Goal: Task Accomplishment & Management: Complete application form

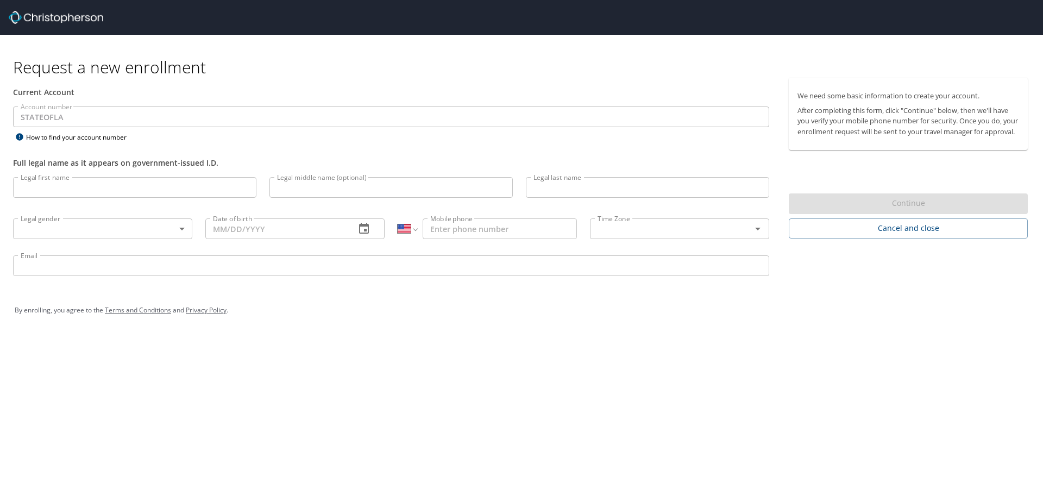
select select "US"
click at [140, 184] on input "Legal first name" at bounding box center [134, 187] width 243 height 21
type input "[PERSON_NAME]"
type input "Gonzales"
click at [344, 190] on input "Legal middle name (optional)" at bounding box center [390, 187] width 243 height 21
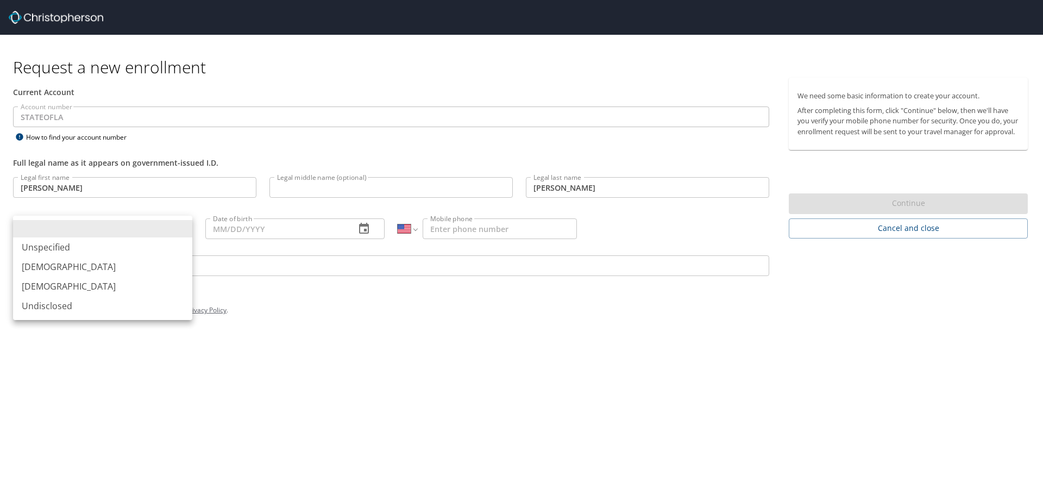
click at [112, 225] on body "Request a new enrollment Current Account Account number STATEOFLA Account numbe…" at bounding box center [521, 247] width 1043 height 495
click at [52, 265] on li "Male" at bounding box center [102, 267] width 179 height 20
type input "Male"
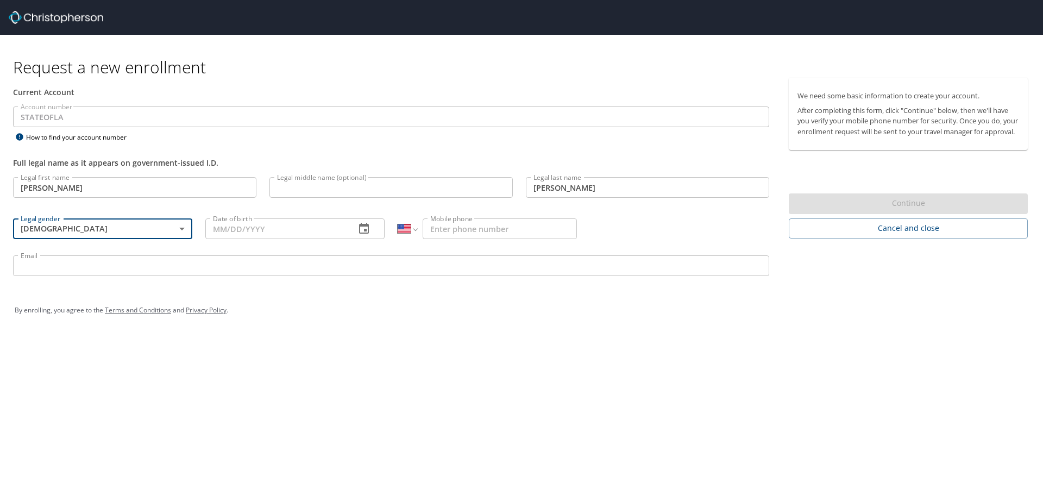
click at [289, 233] on input "Date of birth" at bounding box center [275, 228] width 141 height 21
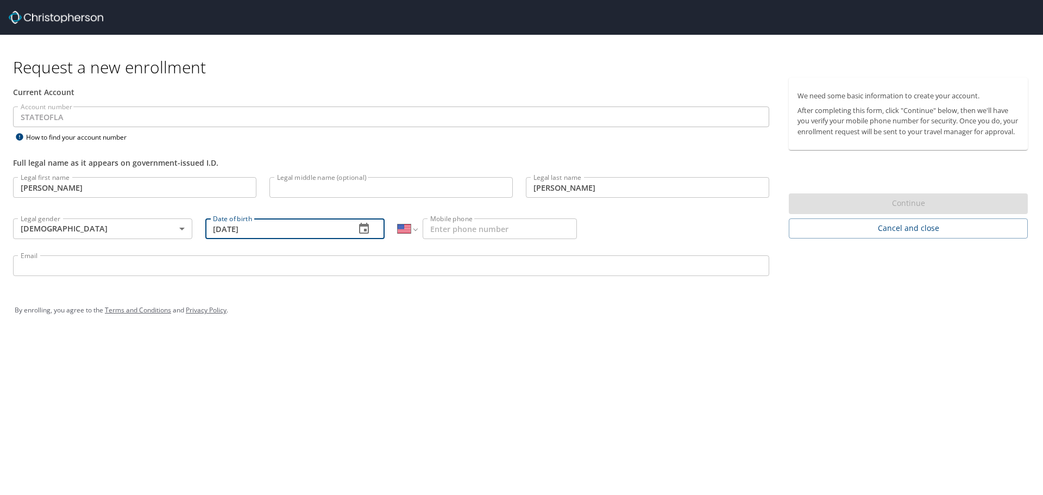
type input "12/16/1974"
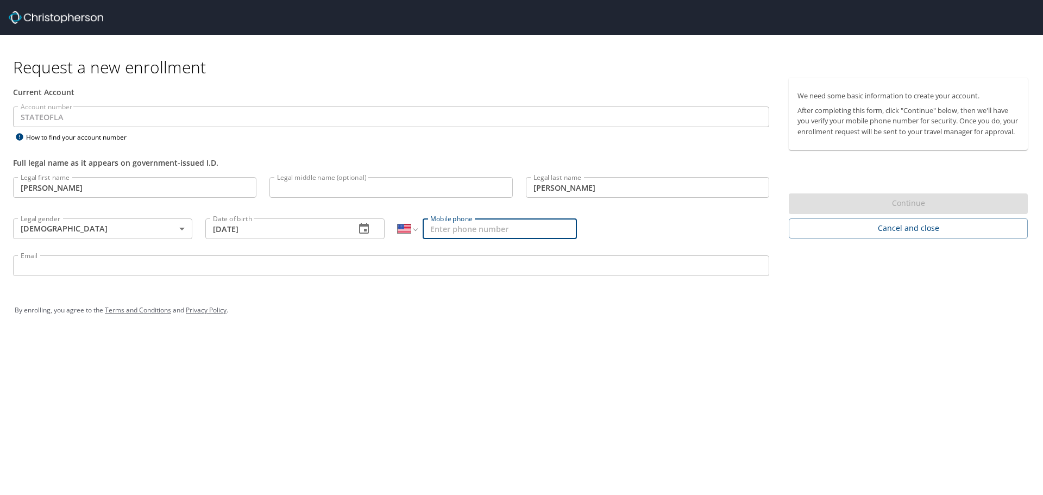
click at [504, 224] on input "Mobile phone" at bounding box center [500, 228] width 154 height 21
type input "(337) 739-7802"
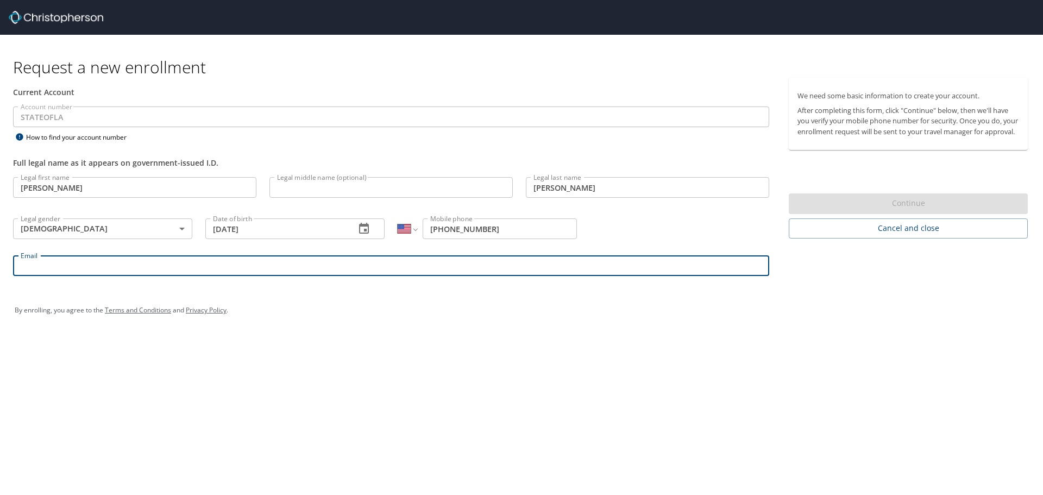
click at [128, 267] on input "Email" at bounding box center [391, 265] width 756 height 21
type input "ryan.gonzales@louisiana.edu"
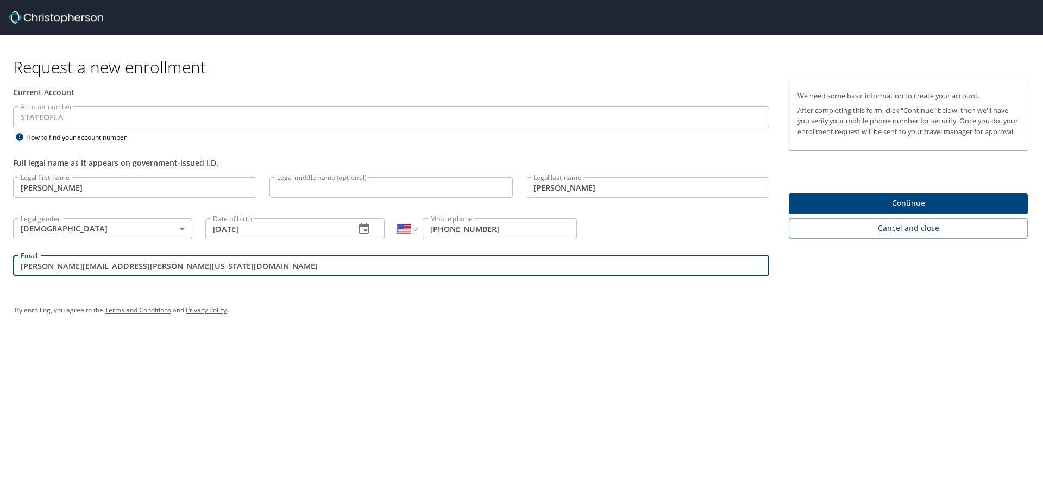
click at [925, 210] on span "Continue" at bounding box center [909, 204] width 222 height 14
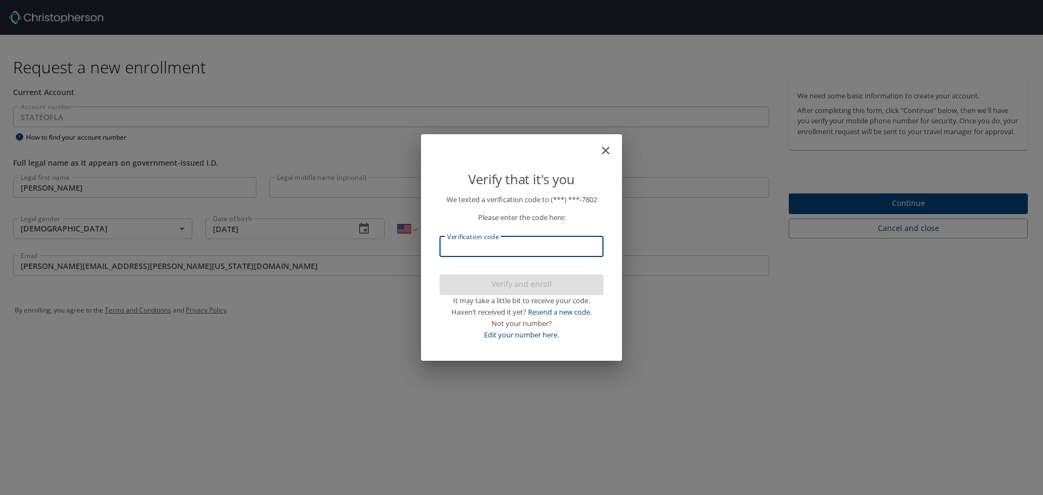
click at [482, 240] on input "Verification code" at bounding box center [522, 246] width 164 height 21
type input "064517"
click at [497, 287] on span "Verify and enroll" at bounding box center [521, 285] width 147 height 14
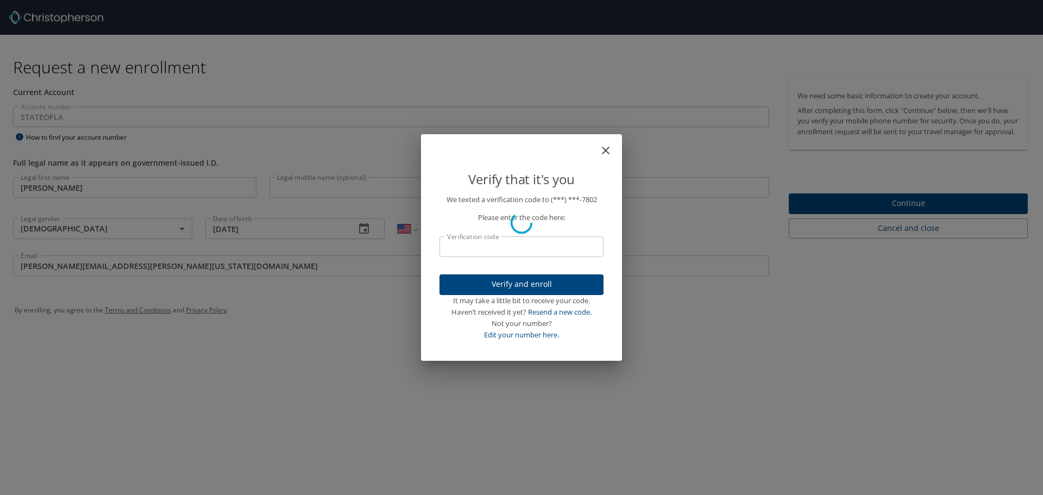
click at [884, 211] on div "Verify that it's you We texted a verification code to (***) ***- 7802 Please en…" at bounding box center [521, 247] width 1043 height 495
click at [896, 212] on div "Verify that it's you We texted a verification code to (***) ***- 7802 Please en…" at bounding box center [521, 247] width 1043 height 495
click at [718, 330] on div "Verify that it's you We texted a verification code to (***) ***- 7802 Please en…" at bounding box center [521, 247] width 1043 height 495
click at [909, 215] on div "Verify that it's you We texted a verification code to (***) ***- 7802 Please en…" at bounding box center [521, 247] width 1043 height 495
click at [631, 359] on div "Verify that it's you We texted a verification code to (***) ***- 7802 Please en…" at bounding box center [521, 247] width 1043 height 495
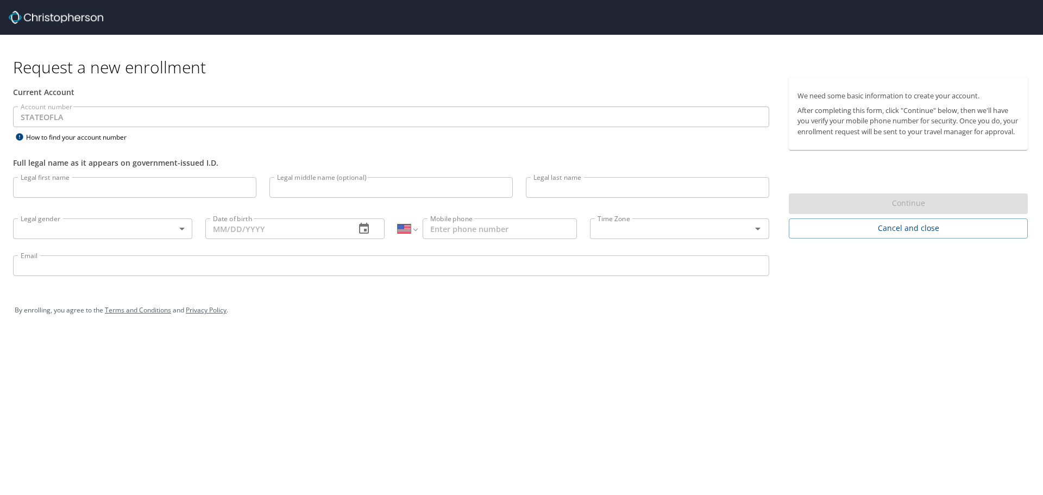
select select "US"
click at [593, 391] on div "Request a new enrollment Current Account Account number STATEOFLA Account numbe…" at bounding box center [521, 247] width 1043 height 495
select select "US"
click at [588, 363] on div "Request a new enrollment Current Account Account number STATEOFLA Account numbe…" at bounding box center [521, 247] width 1043 height 495
click at [691, 395] on div "Request a new enrollment Current Account Account number STATEOFLA Account numbe…" at bounding box center [521, 247] width 1043 height 495
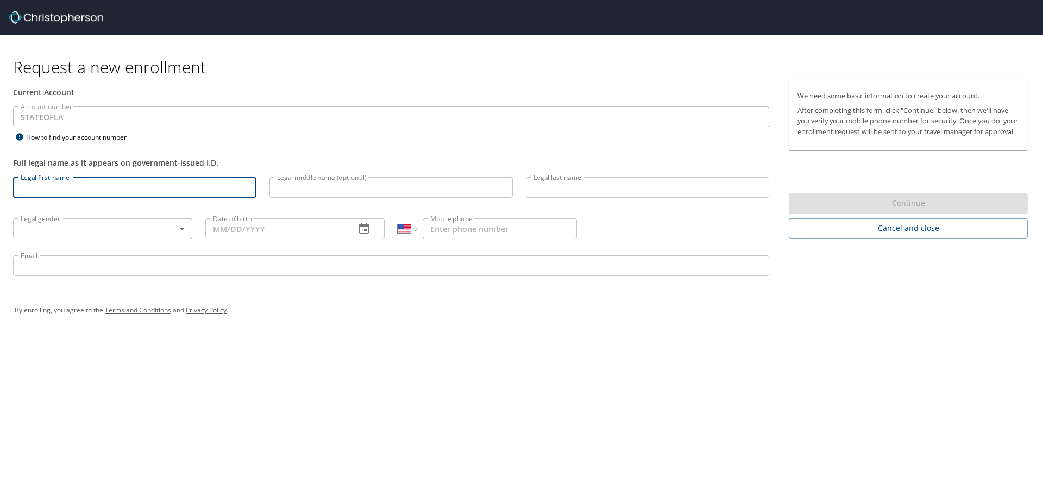
click at [86, 187] on input "Legal first name" at bounding box center [134, 187] width 243 height 21
type input "Ryan"
type input "Gonzales"
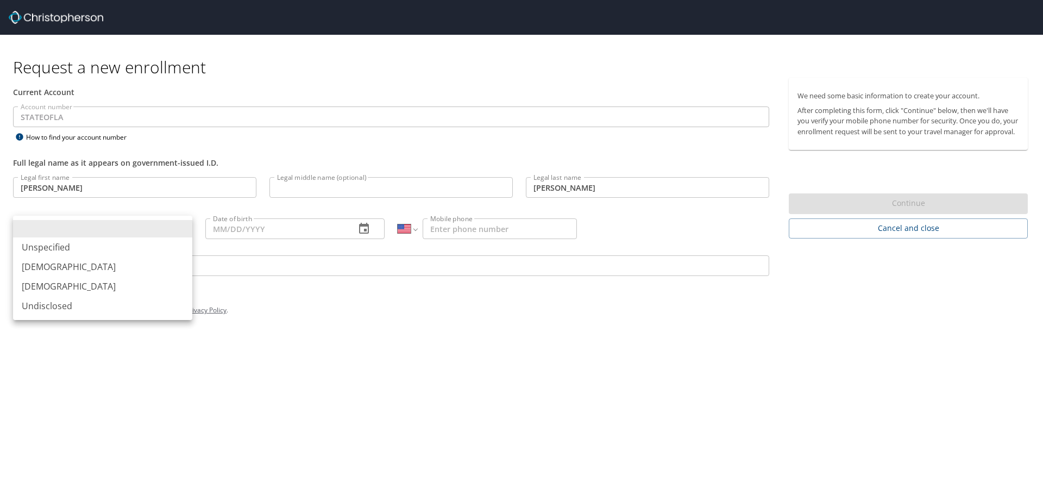
click at [120, 224] on body "Request a new enrollment Current Account Account number STATEOFLA Account numbe…" at bounding box center [521, 247] width 1043 height 495
click at [76, 261] on li "Male" at bounding box center [102, 267] width 179 height 20
type input "Male"
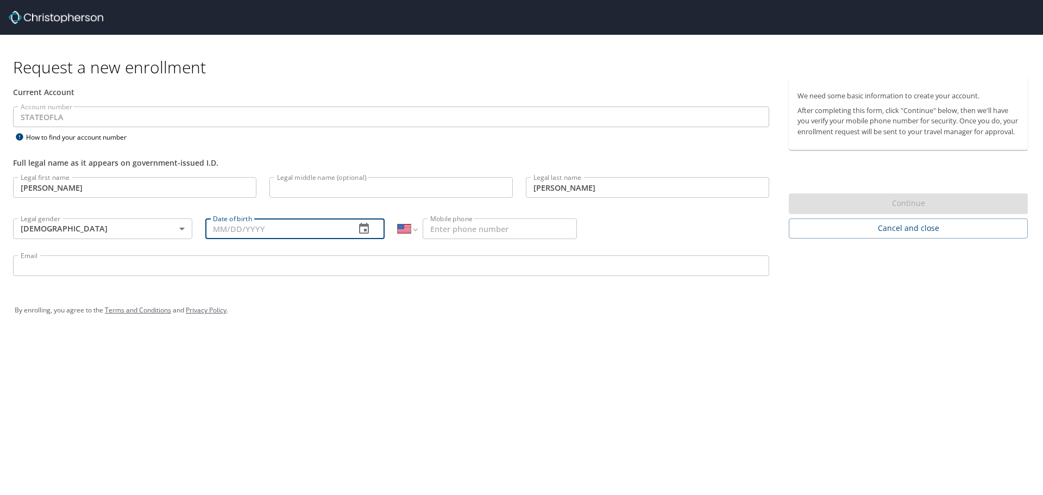
click at [308, 228] on input "Date of birth" at bounding box center [275, 228] width 141 height 21
type input "12/16/1974"
click at [440, 227] on input "Mobile phone" at bounding box center [500, 228] width 154 height 21
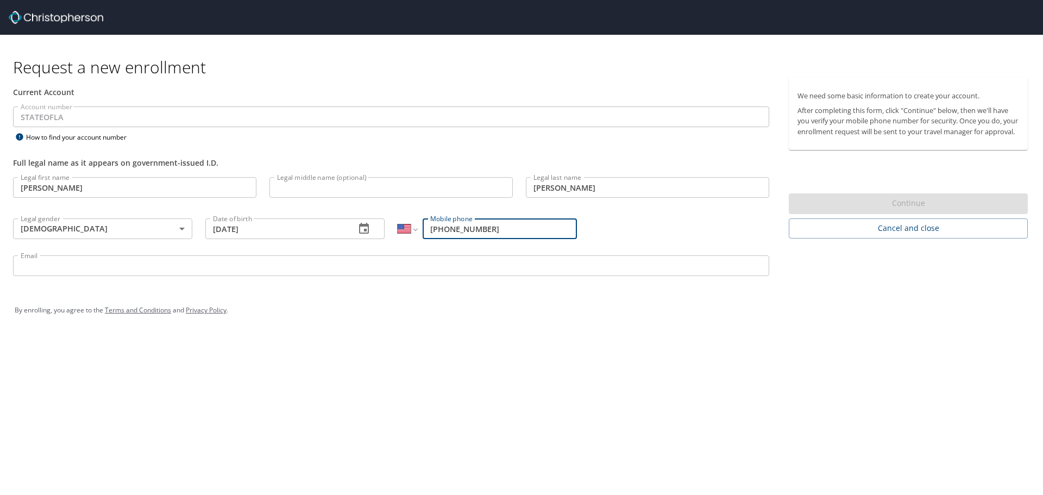
type input "(337) 739-7802"
click at [221, 261] on input "Email" at bounding box center [391, 265] width 756 height 21
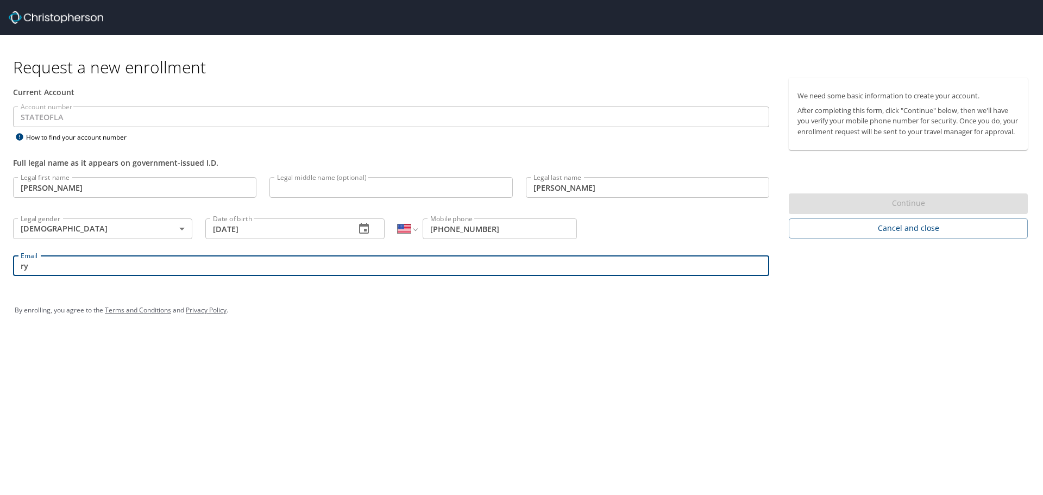
type input "ryan.gonzales@louisiana.edu"
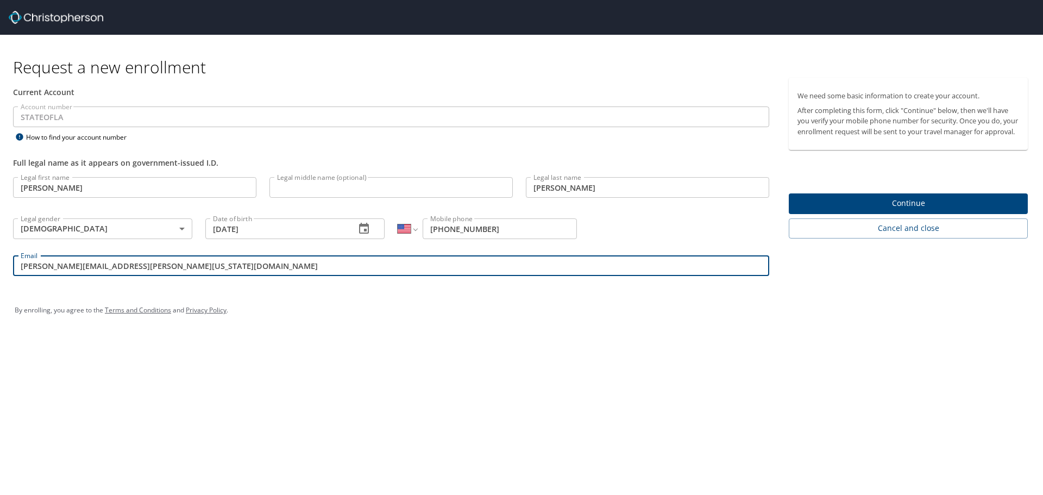
click at [901, 210] on span "Continue" at bounding box center [909, 204] width 222 height 14
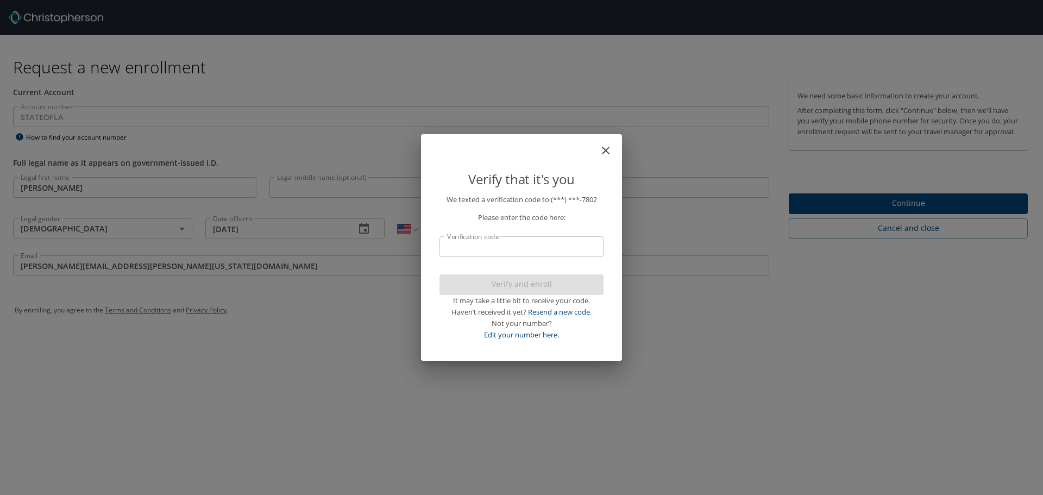
click at [531, 241] on input "Verification code" at bounding box center [522, 246] width 164 height 21
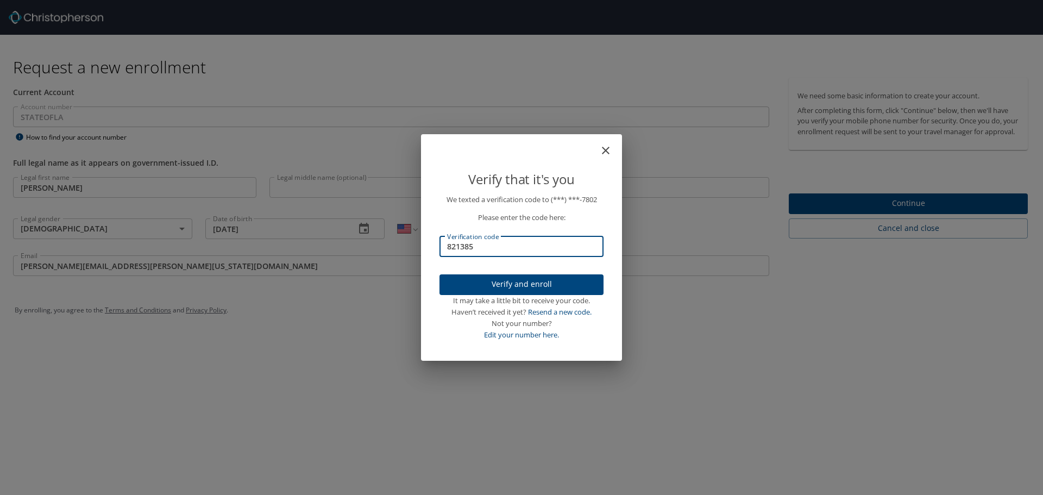
type input "821385"
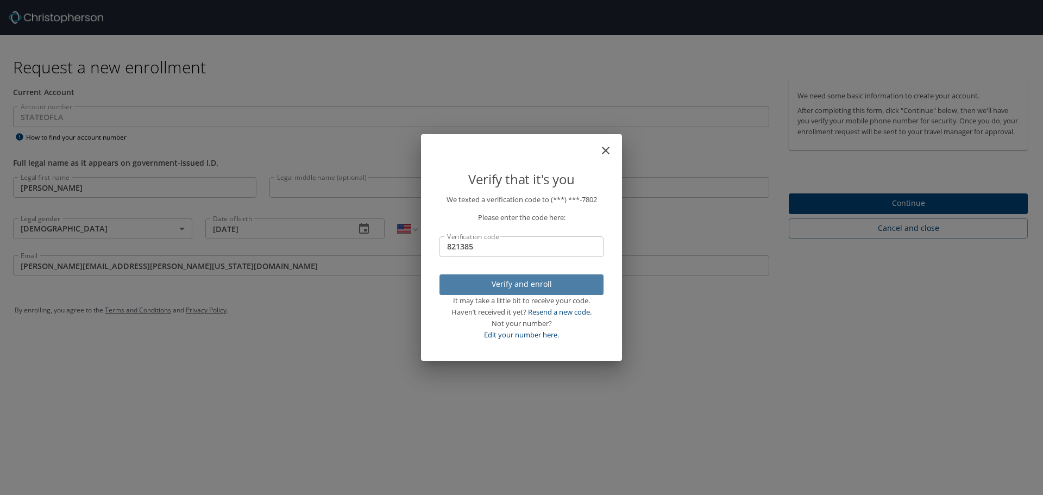
click at [499, 282] on span "Verify and enroll" at bounding box center [521, 285] width 147 height 14
click at [913, 213] on div "Verify that it's you We texted a verification code to (***) ***- 7802 Please en…" at bounding box center [521, 247] width 1043 height 495
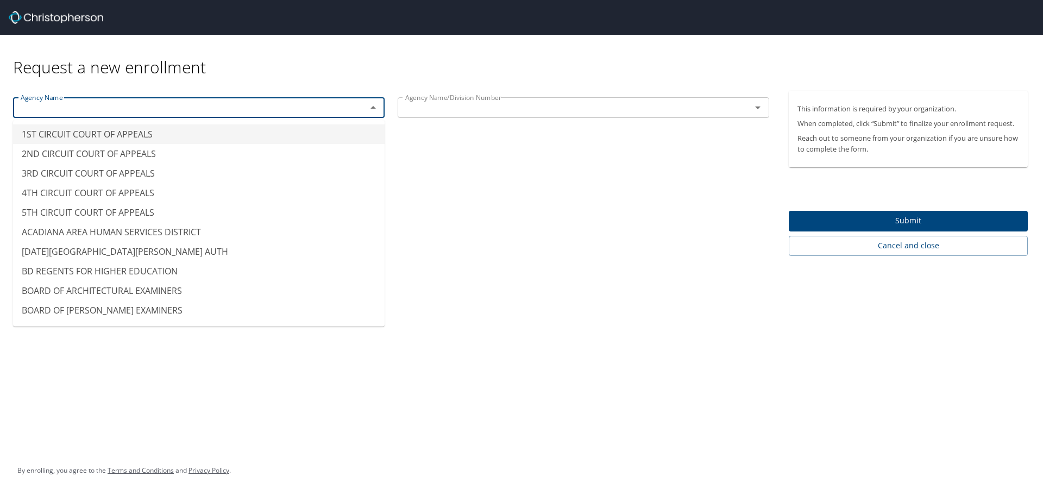
click at [288, 111] on input "text" at bounding box center [182, 108] width 333 height 14
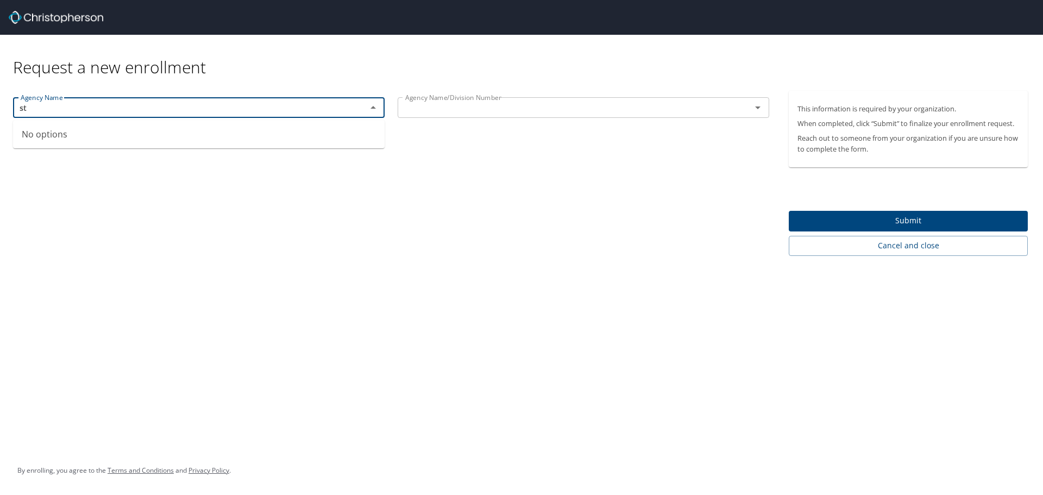
type input "s"
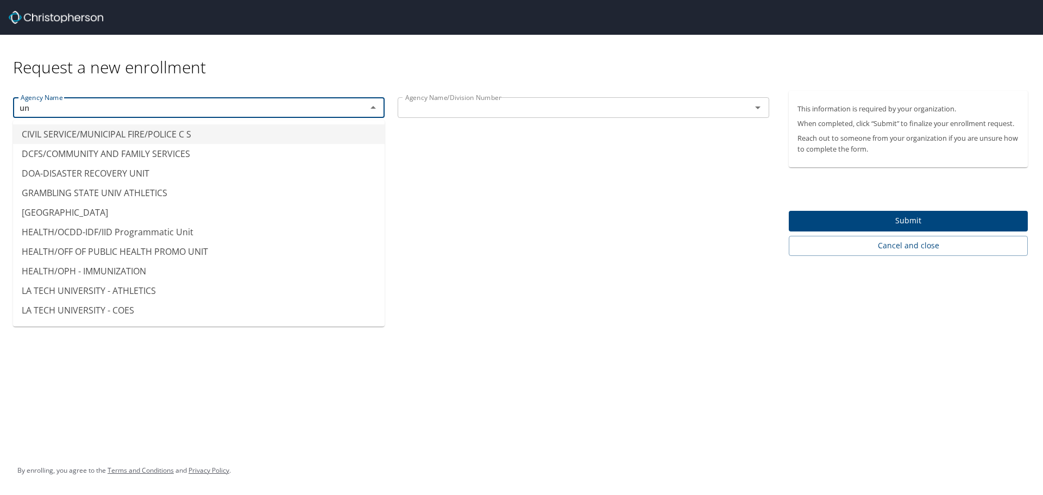
type input "u"
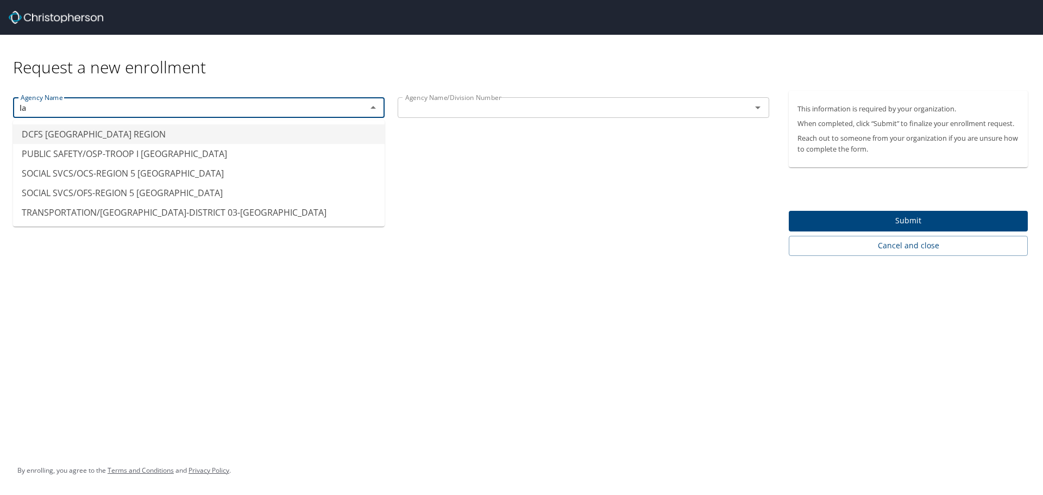
type input "l"
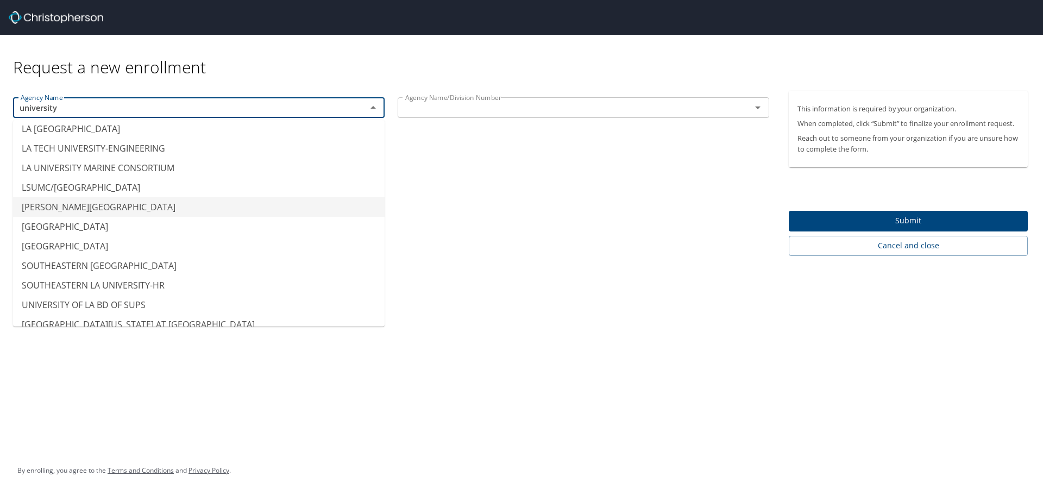
scroll to position [76, 0]
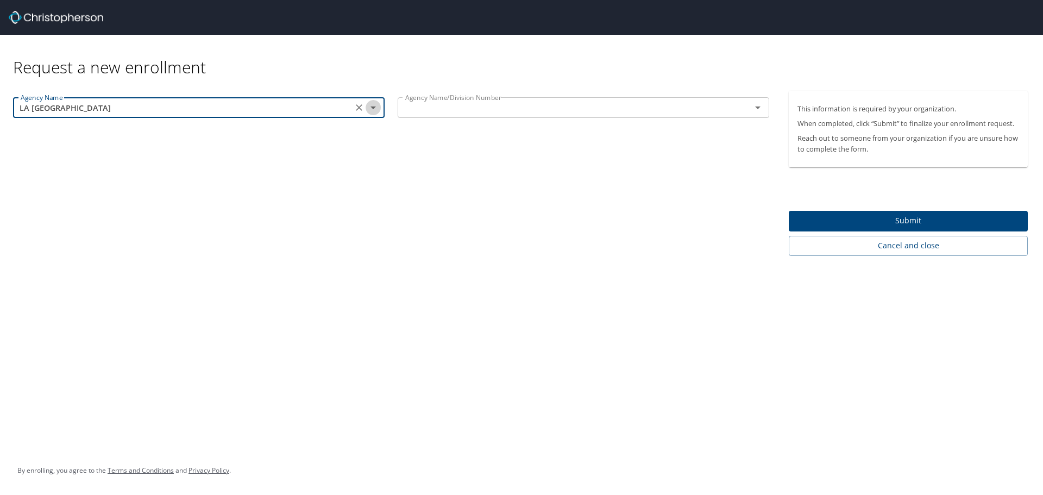
click at [376, 108] on icon "Open" at bounding box center [373, 107] width 13 height 13
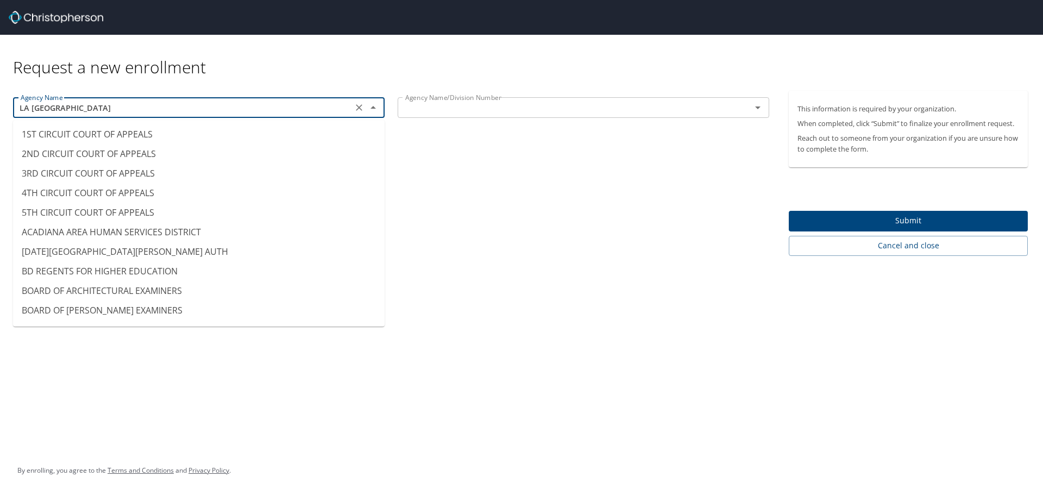
scroll to position [4807, 0]
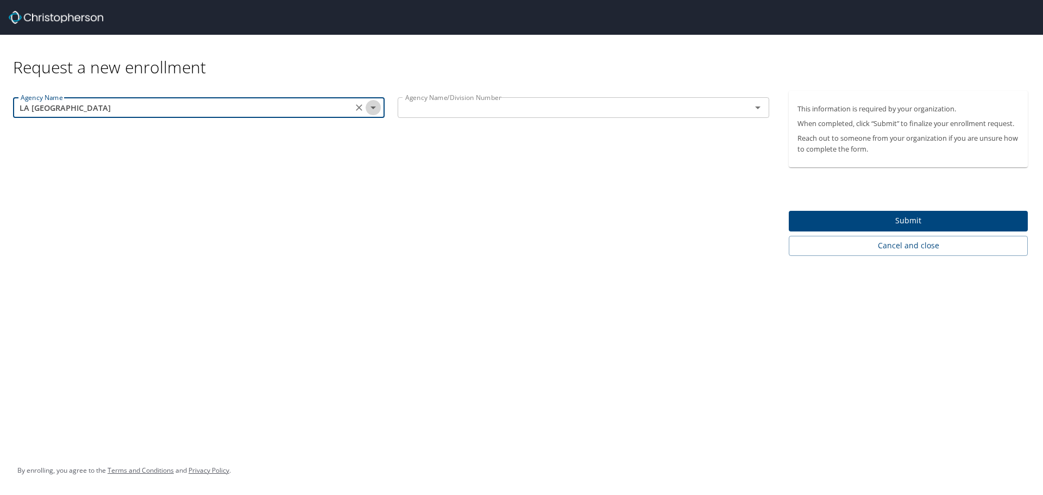
click at [372, 108] on icon "Open" at bounding box center [373, 107] width 13 height 13
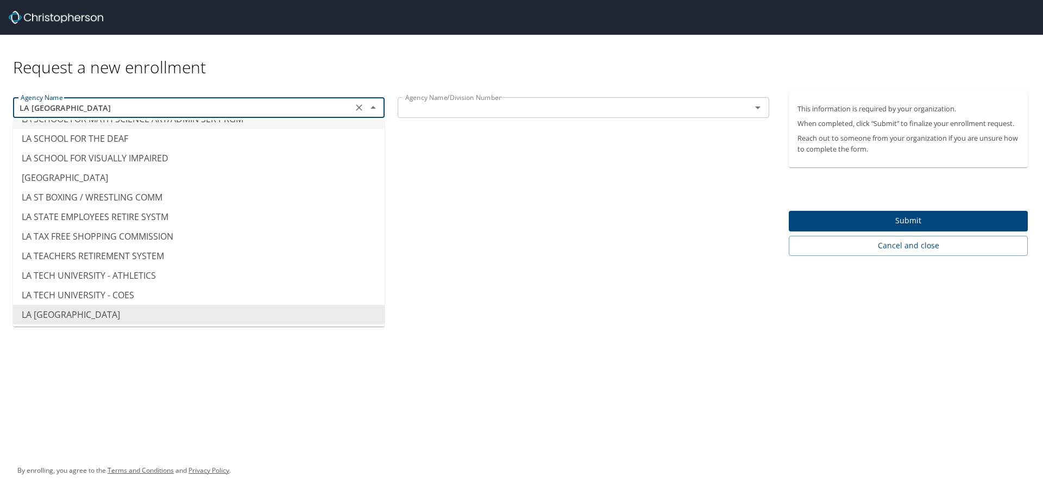
click at [216, 113] on input "LA TECH UNIVERSITY - MAIN" at bounding box center [182, 108] width 333 height 14
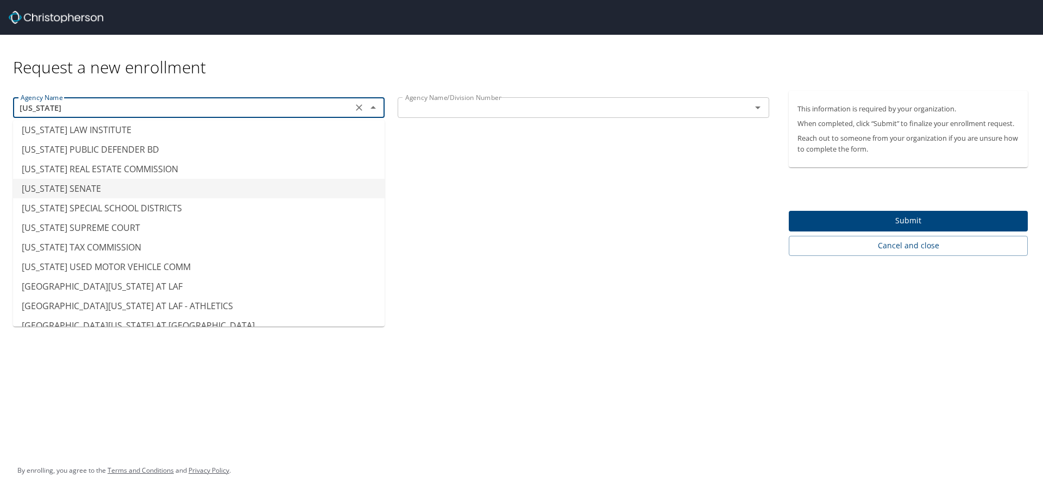
scroll to position [37, 0]
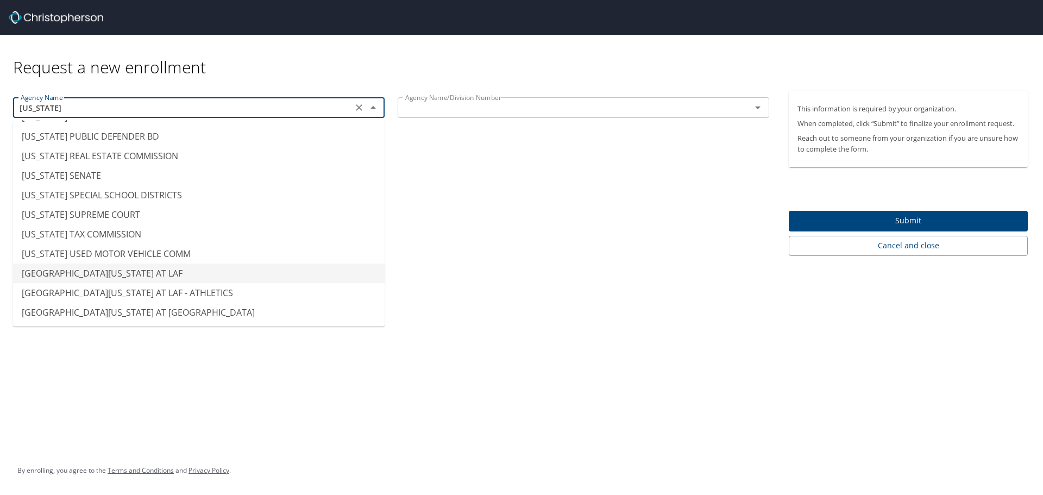
click at [138, 273] on li "UNIV OF LOUISIANA AT LAF" at bounding box center [199, 273] width 372 height 20
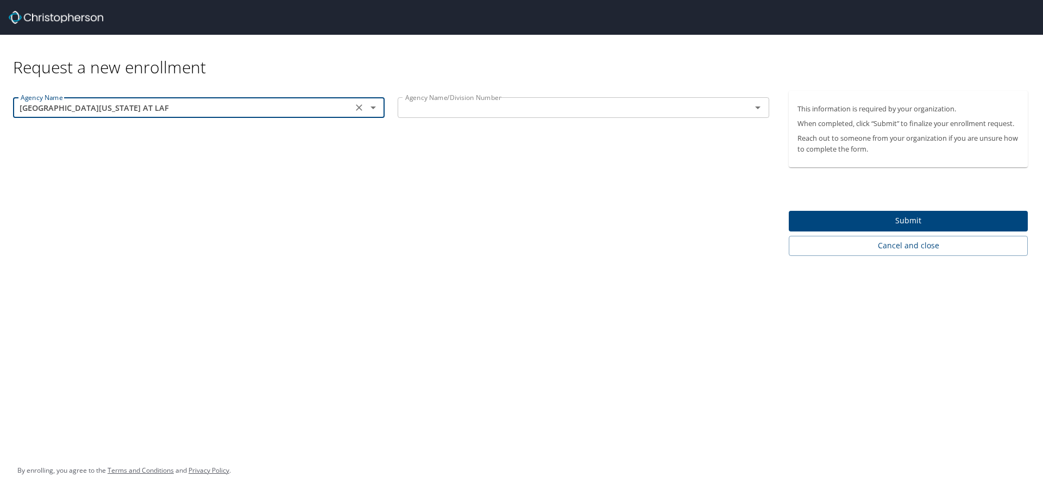
click at [545, 115] on div "Agency Name/Division Number" at bounding box center [584, 107] width 372 height 21
type input "UNIV OF LOUISIANA AT LAF"
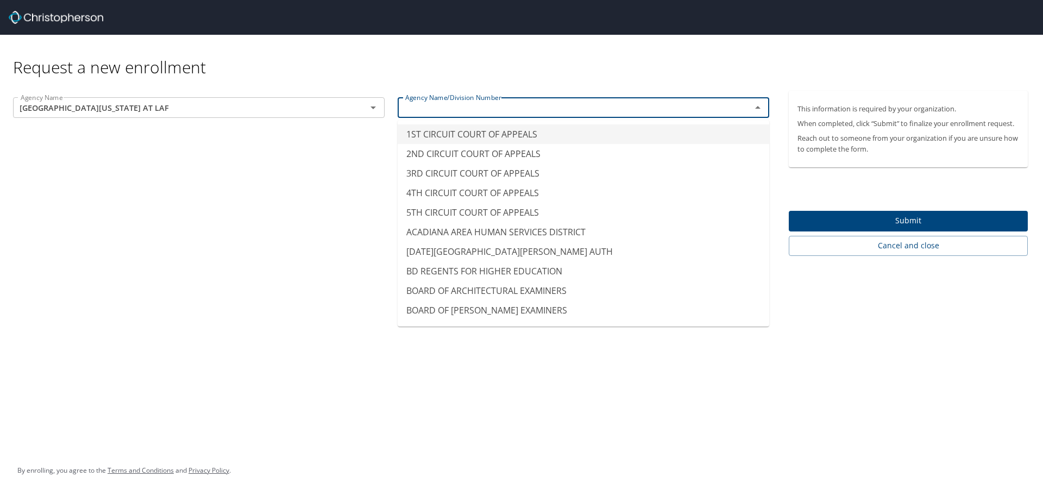
click at [681, 105] on input "text" at bounding box center [567, 108] width 333 height 14
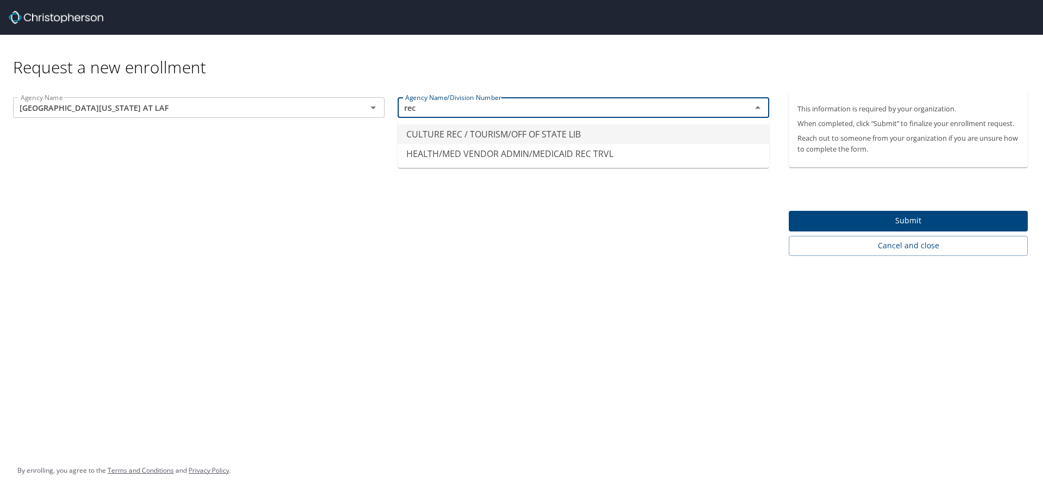
scroll to position [0, 0]
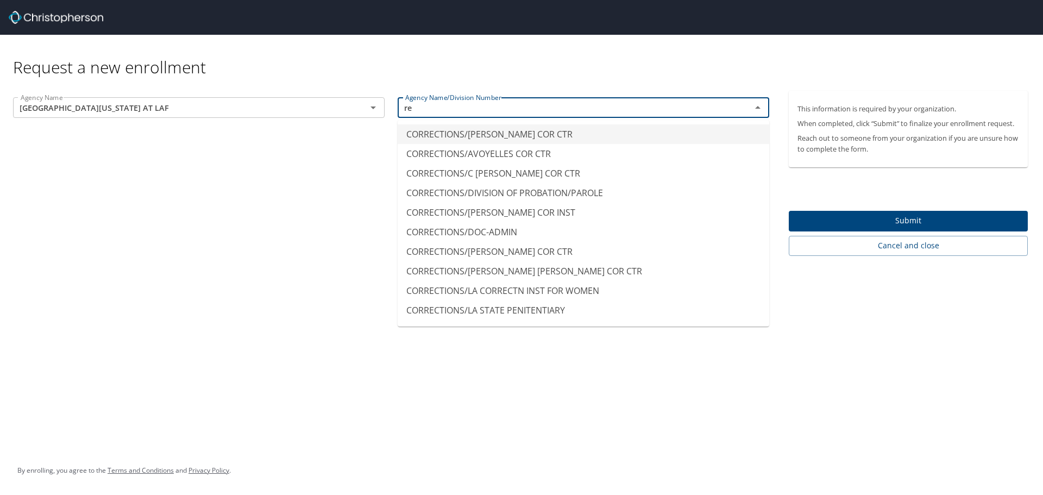
type input "r"
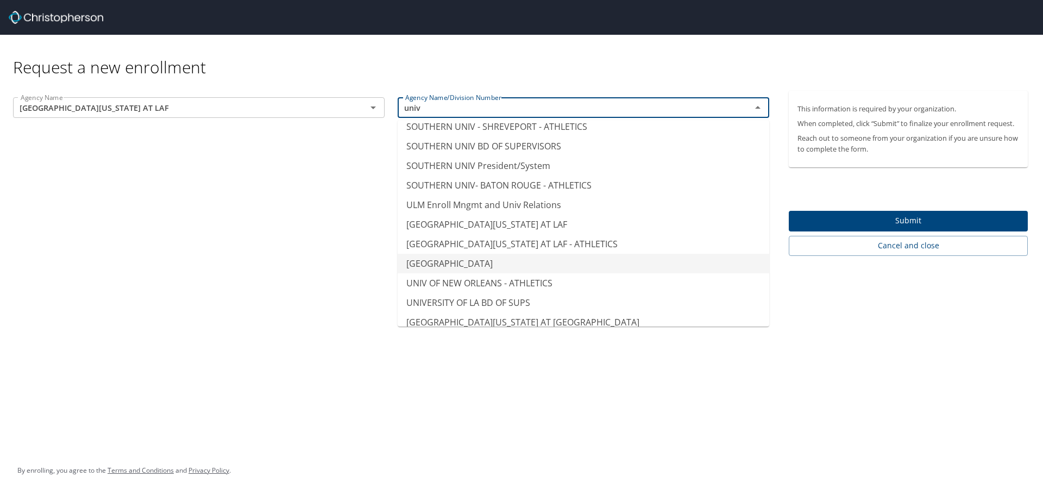
scroll to position [389, 0]
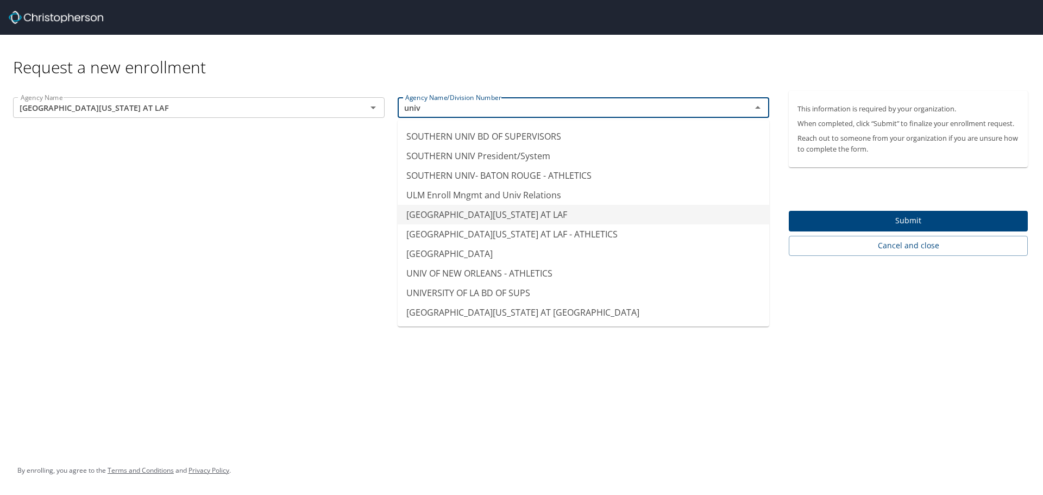
click at [476, 212] on li "UNIV OF LOUISIANA AT LAF" at bounding box center [584, 215] width 372 height 20
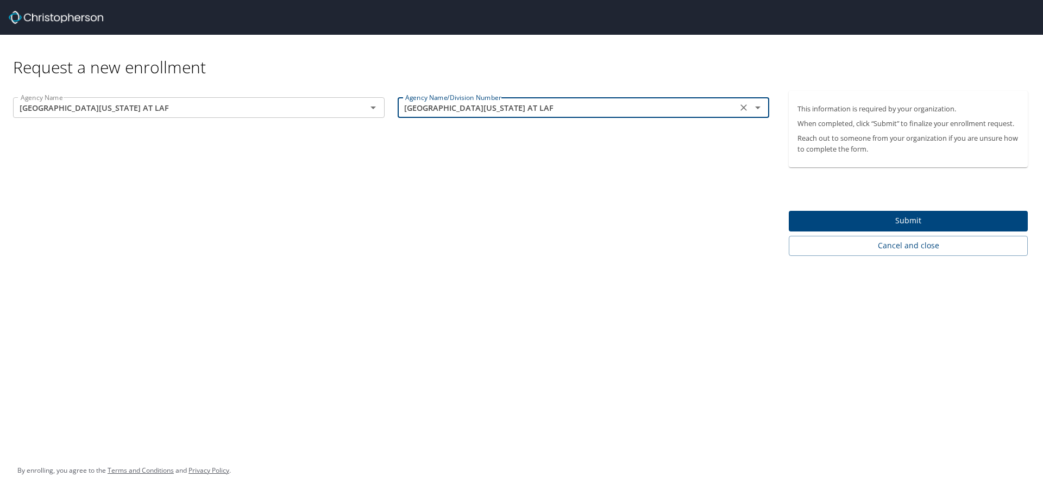
type input "UNIV OF LOUISIANA AT LAF"
click at [928, 222] on span "Submit" at bounding box center [909, 221] width 222 height 14
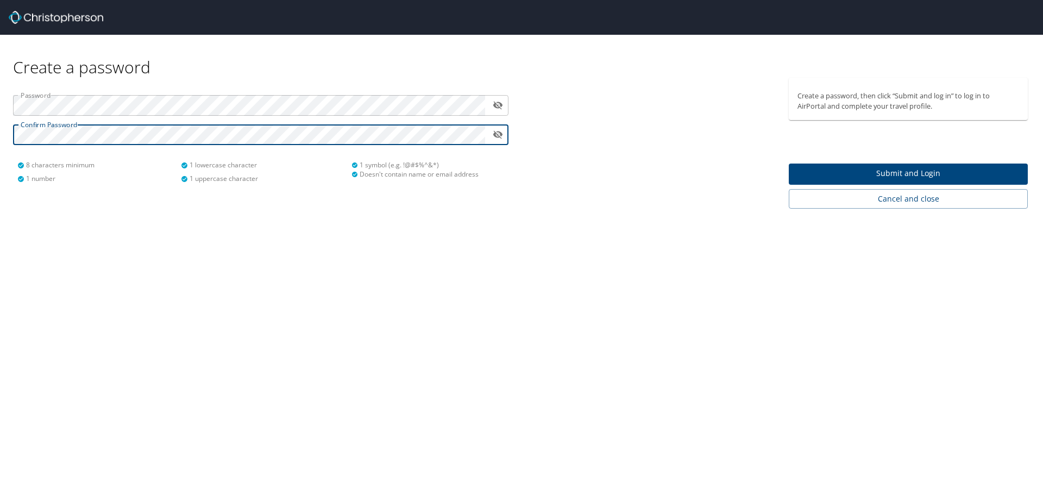
click at [880, 172] on span "Submit and Login" at bounding box center [909, 174] width 222 height 14
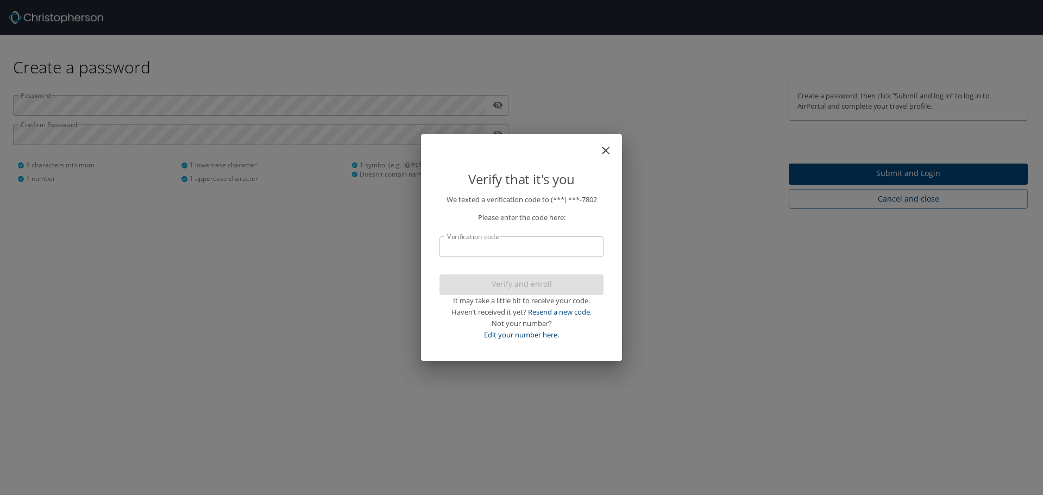
click at [539, 249] on input "Verification code" at bounding box center [522, 246] width 164 height 21
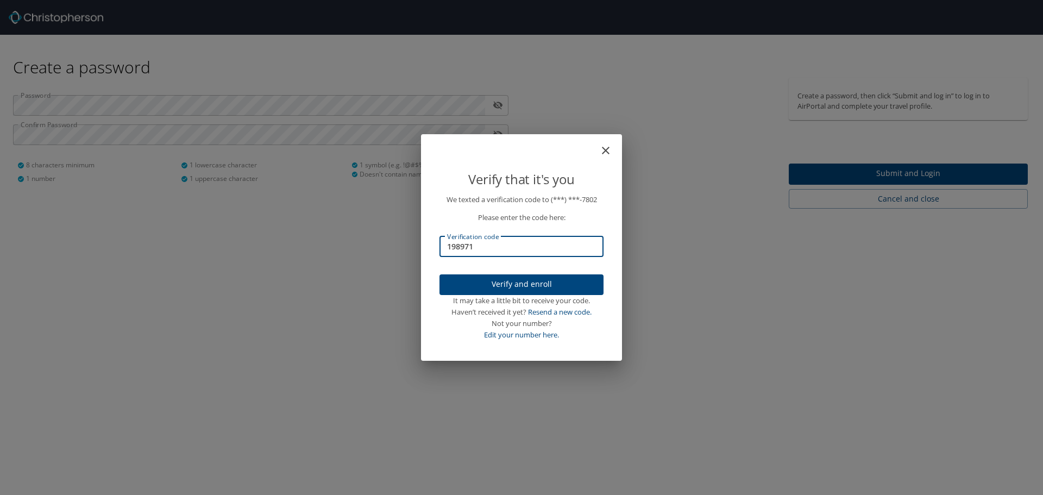
type input "198971"
click at [529, 285] on span "Verify and enroll" at bounding box center [521, 285] width 147 height 14
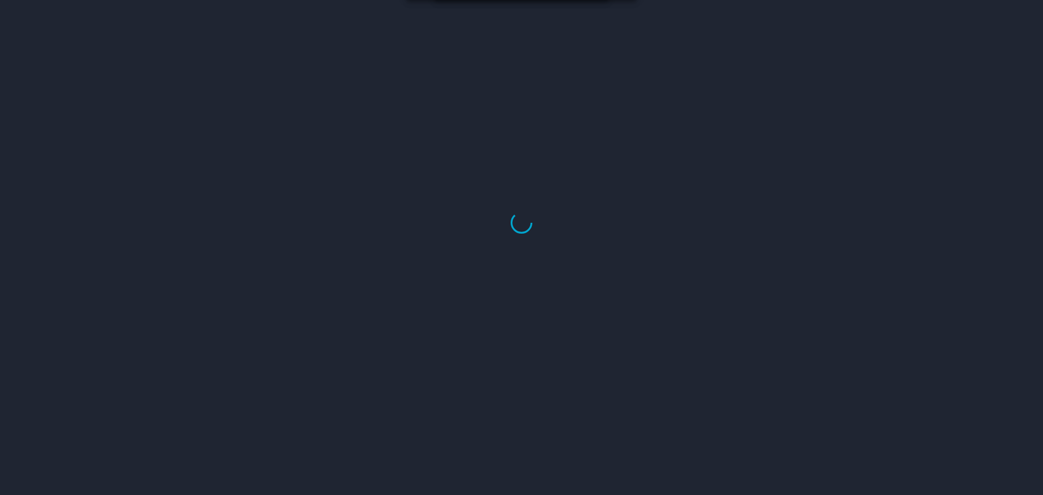
select select "US"
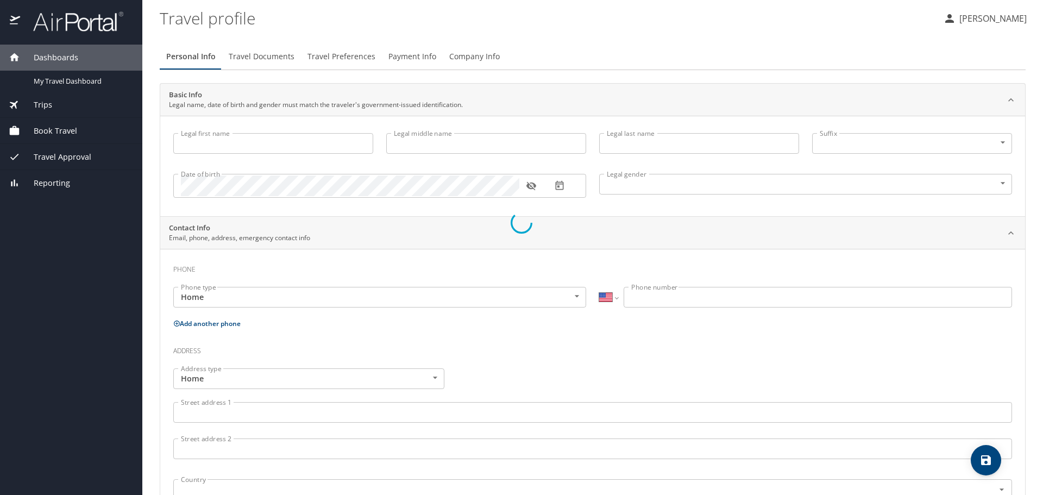
type input "Ryan"
type input "Gonzales"
type input "Male"
select select "US"
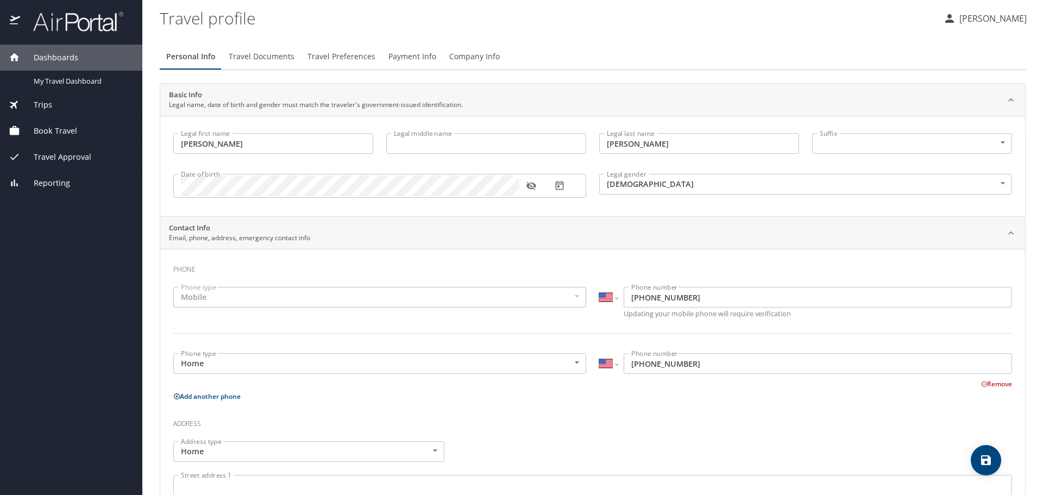
click at [250, 293] on div "Mobile" at bounding box center [379, 297] width 413 height 21
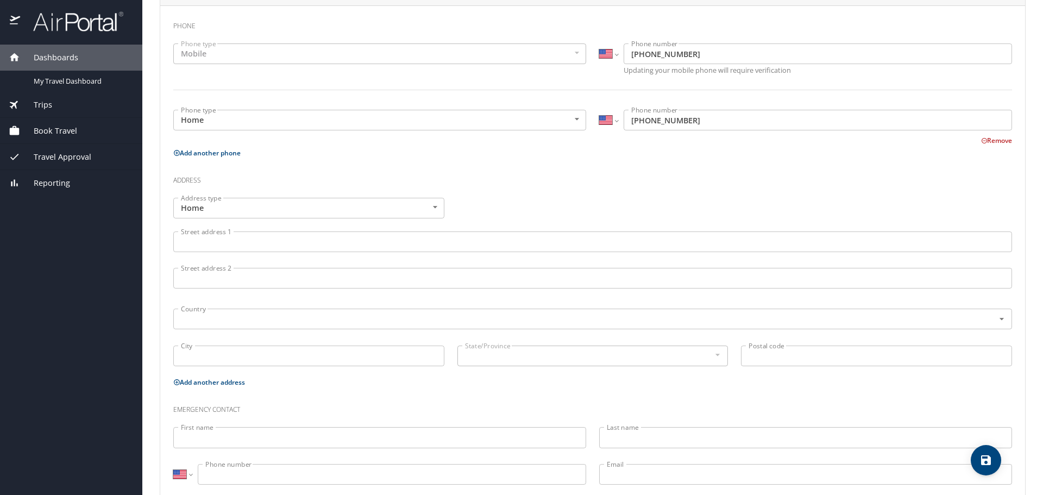
scroll to position [269, 0]
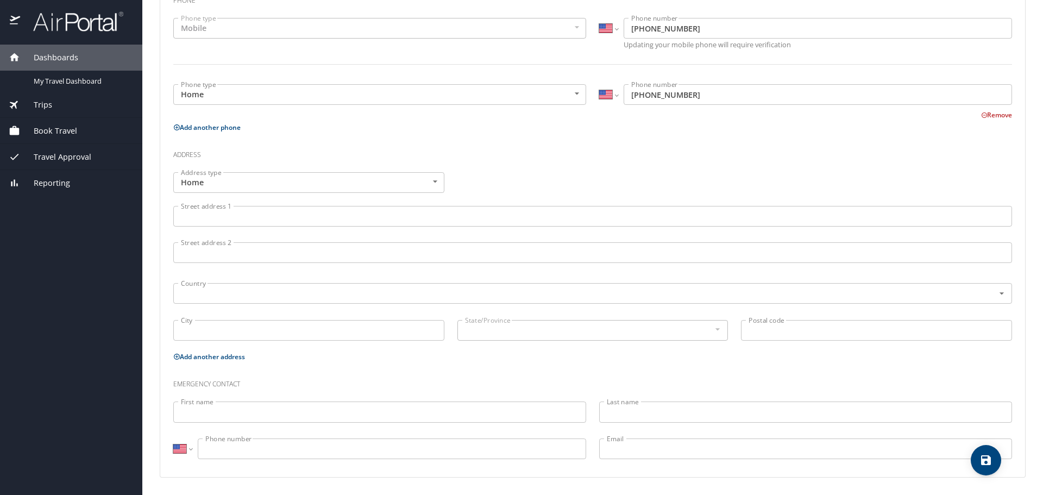
click at [322, 213] on input "Street address 1" at bounding box center [592, 216] width 839 height 21
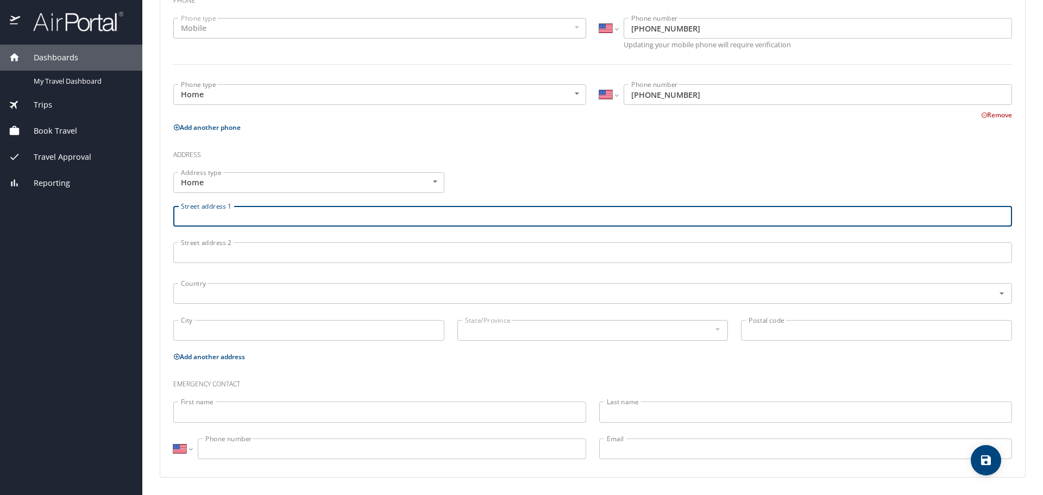
scroll to position [160, 0]
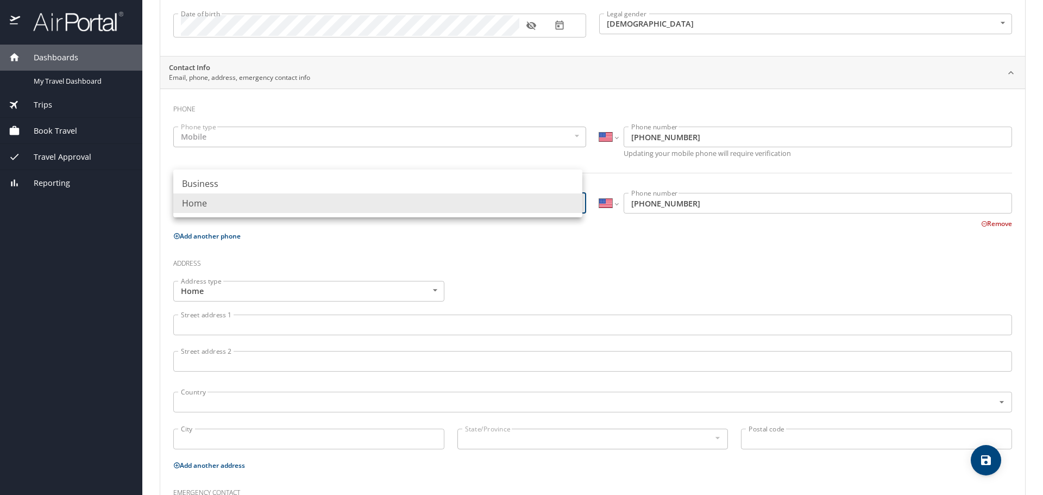
click at [324, 195] on body "Dashboards My Travel Dashboard Trips Current / Future Trips Past Trips Trips Mi…" at bounding box center [521, 247] width 1043 height 495
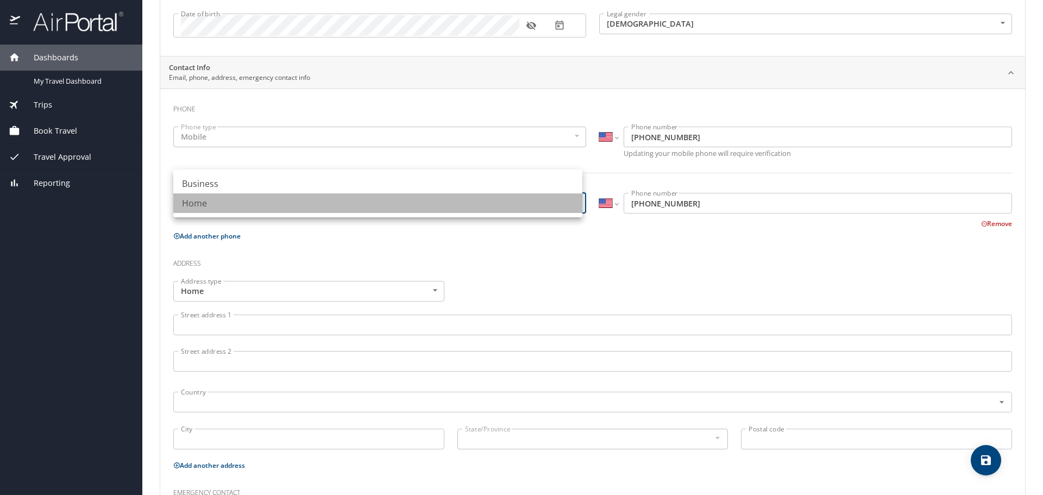
click at [493, 202] on li "Home" at bounding box center [377, 203] width 409 height 20
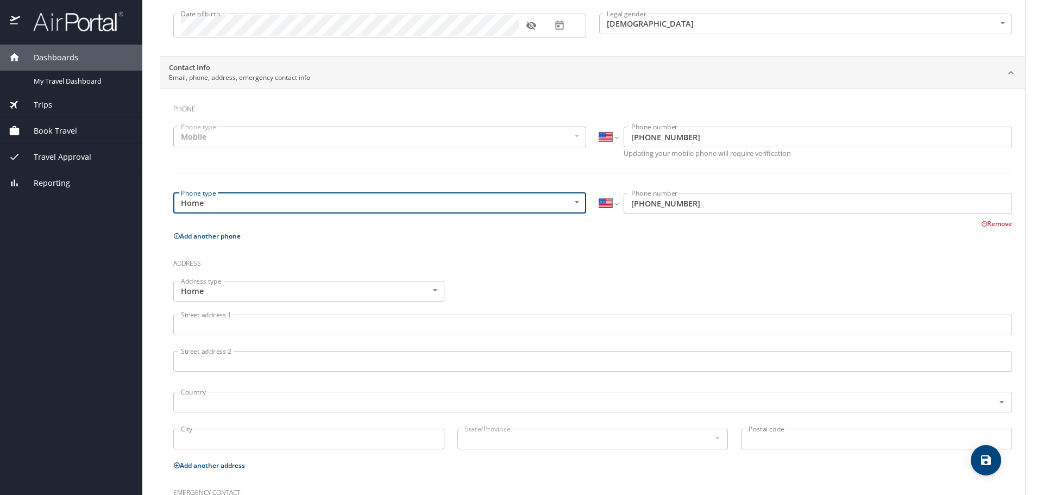
click at [518, 199] on body "Dashboards My Travel Dashboard Trips Current / Future Trips Past Trips Trips Mi…" at bounding box center [521, 247] width 1043 height 495
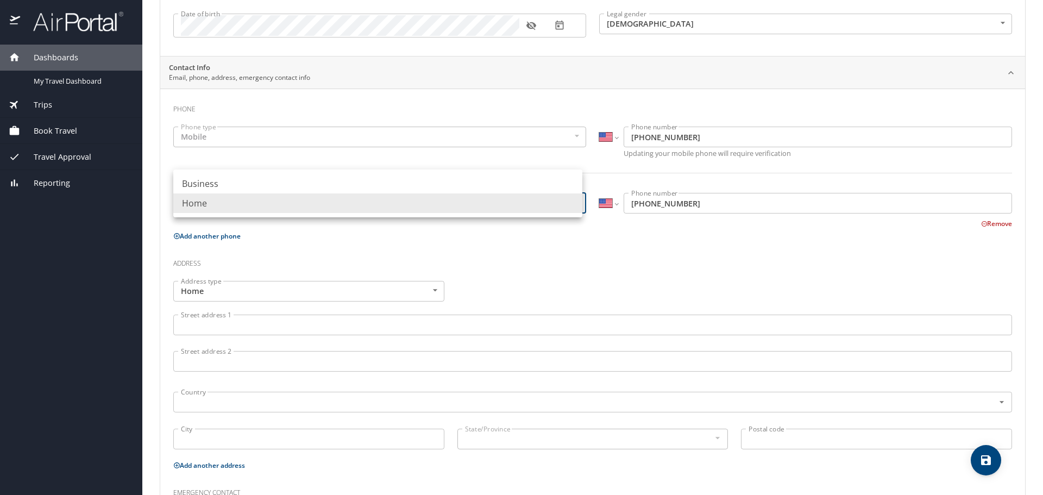
click at [364, 186] on li "Business" at bounding box center [377, 184] width 409 height 20
type input "Business"
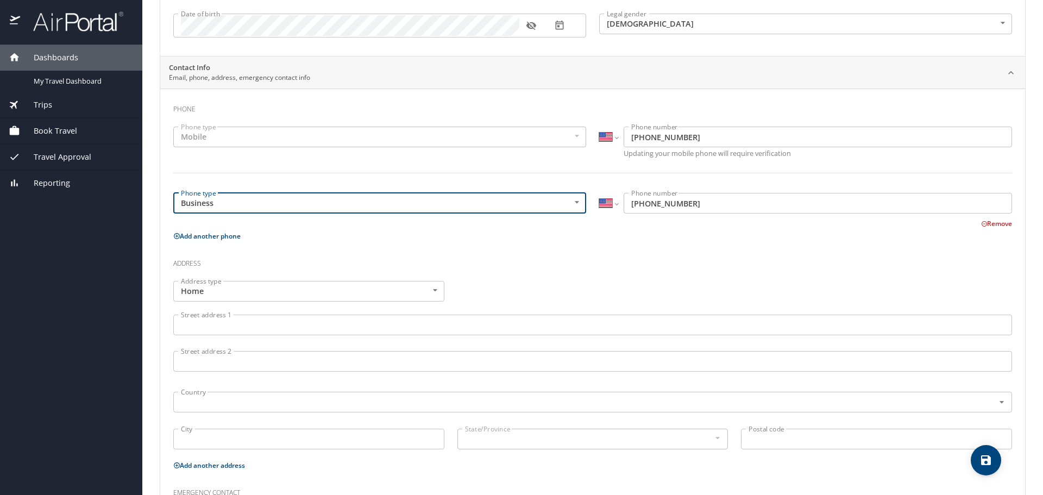
click at [692, 206] on input "(337) 739-7802" at bounding box center [818, 203] width 388 height 21
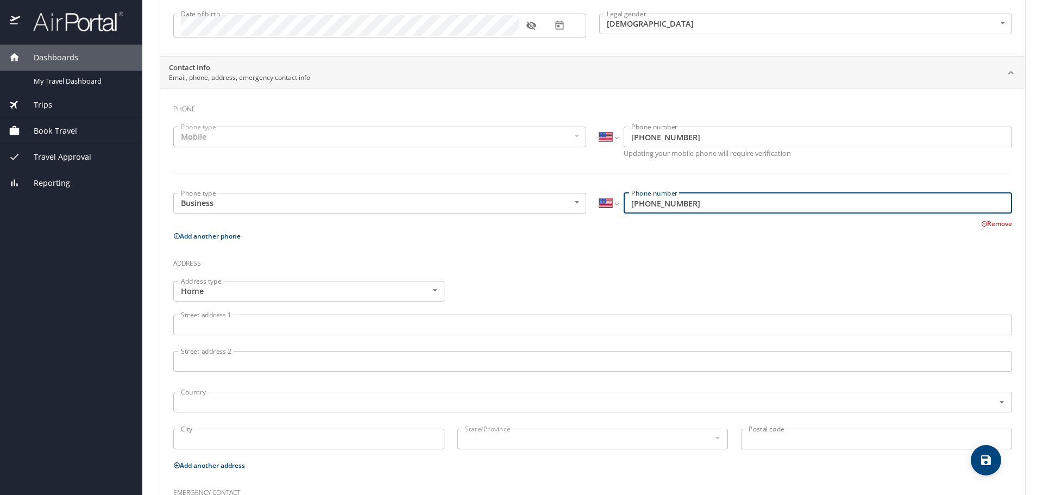
click at [692, 206] on input "(337) 739-7802" at bounding box center [818, 203] width 388 height 21
type input "(337) 482-5771"
click at [272, 324] on input "Street address 1" at bounding box center [592, 325] width 839 height 21
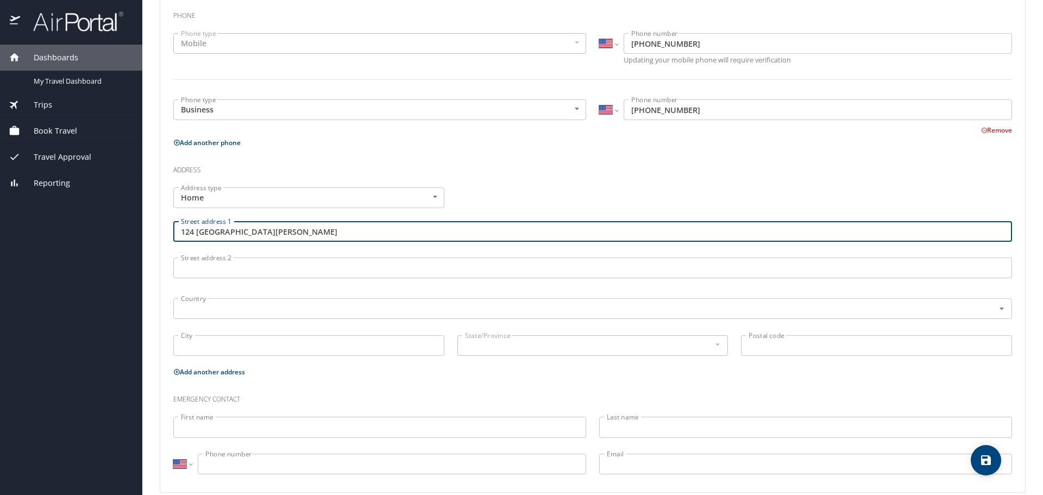
scroll to position [269, 0]
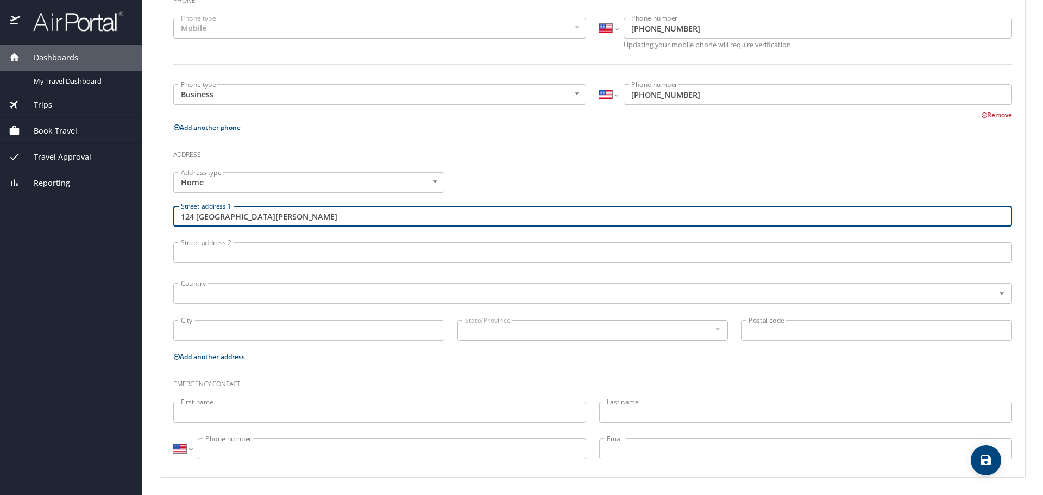
type input "124 San Jose"
click at [264, 253] on input "Street address 2" at bounding box center [592, 252] width 839 height 21
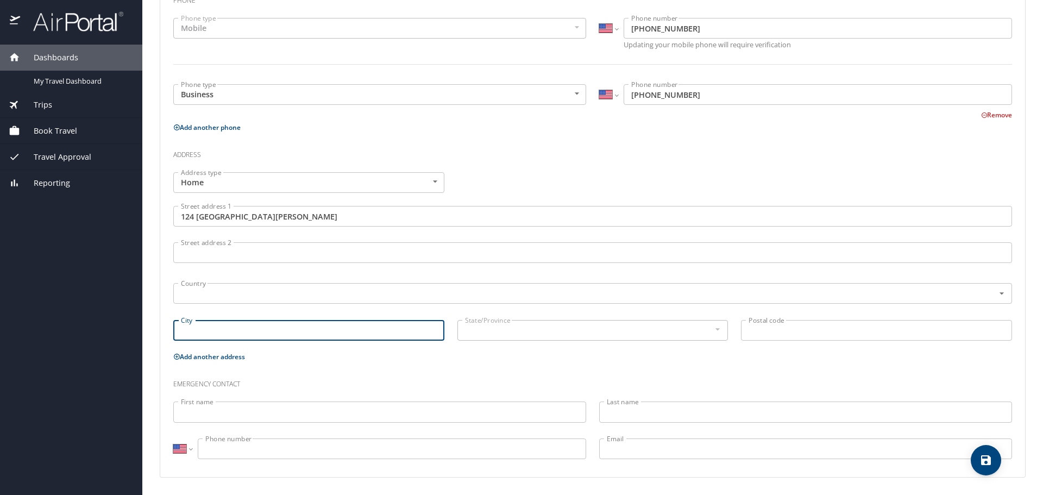
click at [242, 338] on input "City" at bounding box center [308, 330] width 271 height 21
type input "New Iberia"
click at [346, 328] on input "New Iberia" at bounding box center [308, 330] width 271 height 21
click at [711, 328] on div at bounding box center [717, 329] width 12 height 13
click at [261, 330] on input "New Iberia" at bounding box center [308, 330] width 271 height 21
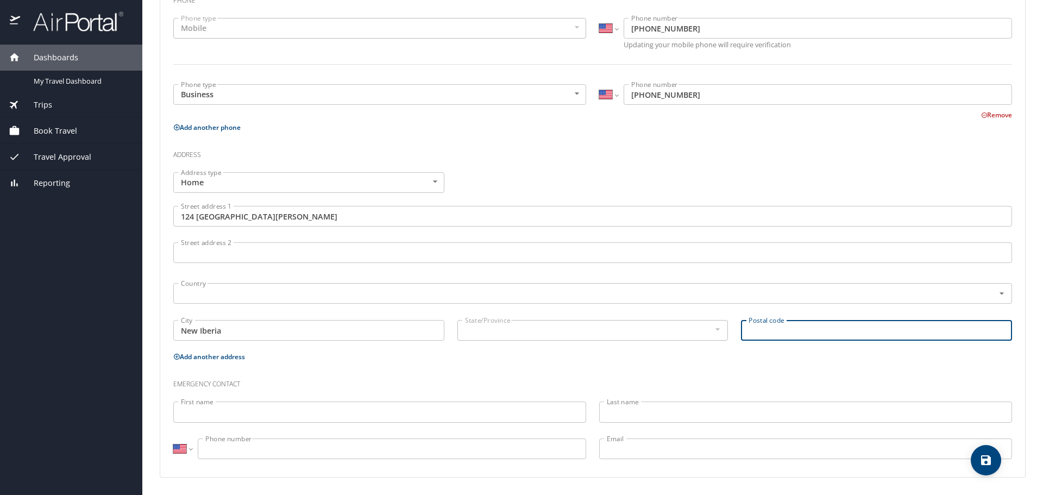
click at [773, 328] on input "Postal code" at bounding box center [876, 330] width 271 height 21
type input "70563"
click at [679, 365] on div "Phone Phone type Mobile Mobile Phone type International Afghanistan Åland Islan…" at bounding box center [592, 229] width 839 height 480
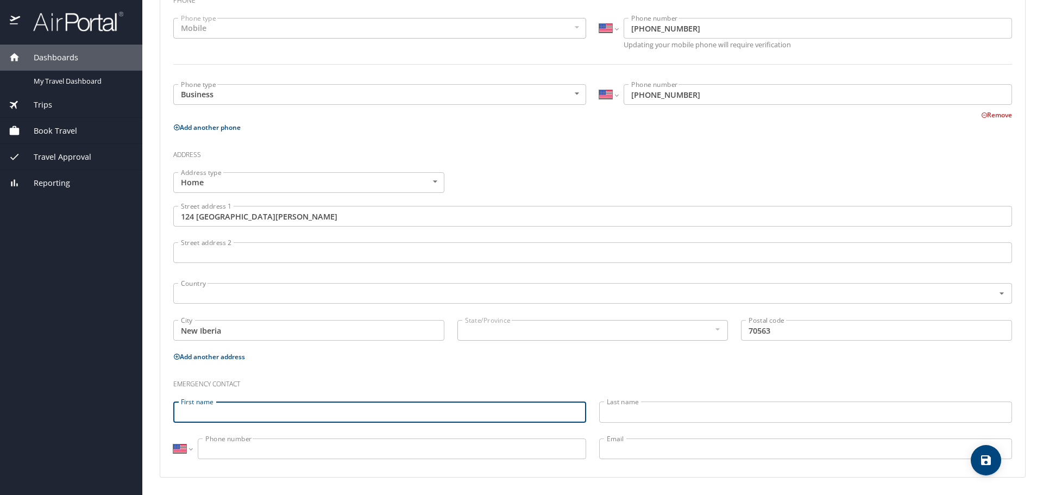
click at [224, 410] on input "First name" at bounding box center [379, 411] width 413 height 21
drag, startPoint x: 266, startPoint y: 412, endPoint x: 213, endPoint y: 415, distance: 52.7
click at [213, 415] on input "Danielle Doucet" at bounding box center [379, 411] width 413 height 21
type input "Danielle"
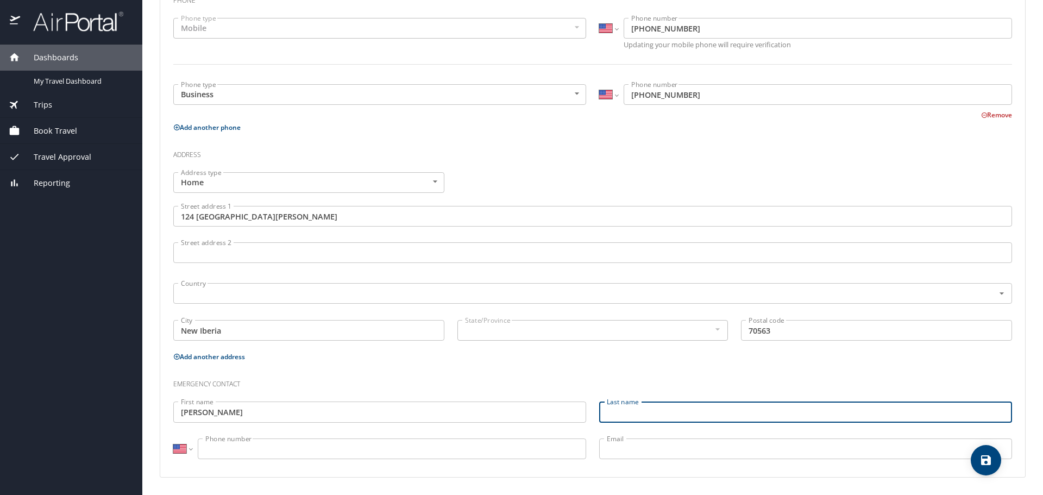
click at [668, 411] on input "Last name" at bounding box center [805, 411] width 413 height 21
type input "Doucet"
click at [509, 446] on input "Phone number" at bounding box center [392, 448] width 388 height 21
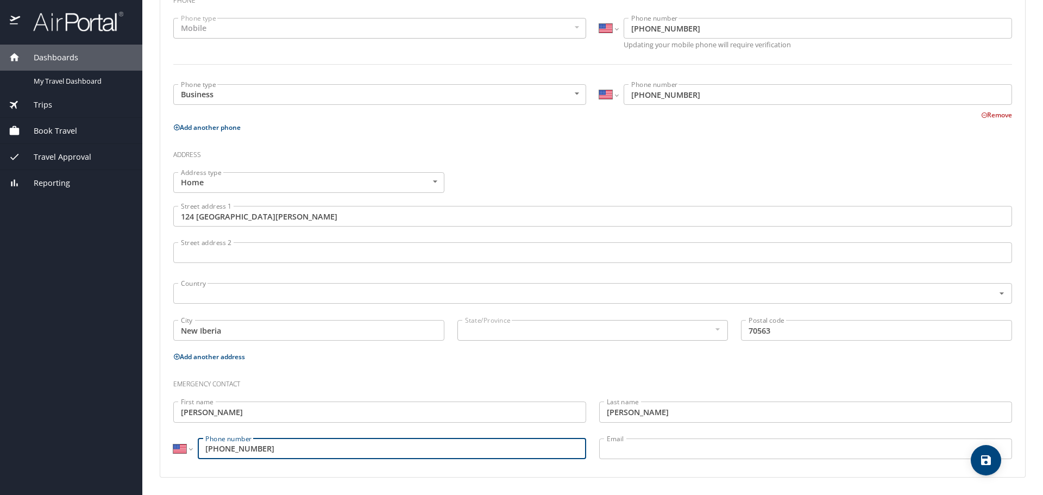
type input "(337) 296-4630"
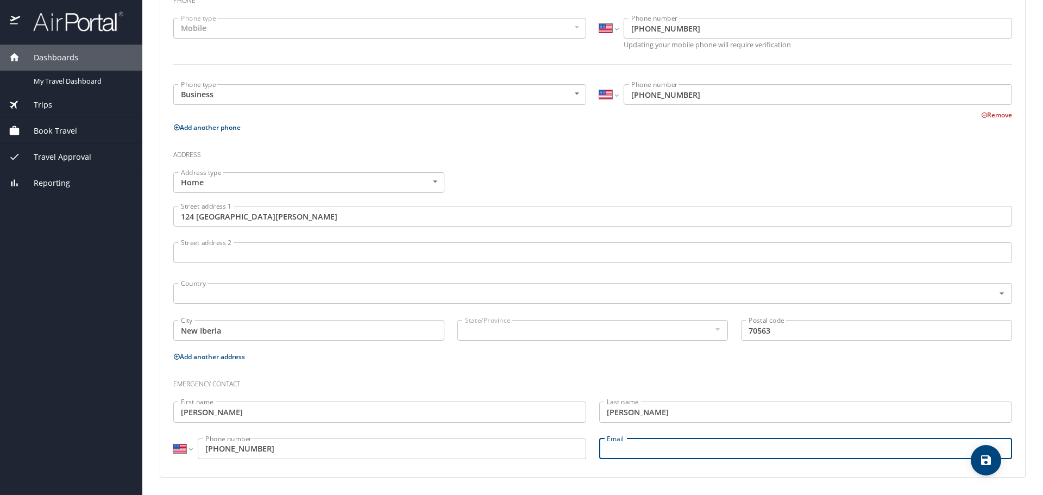
click at [762, 447] on input "Email" at bounding box center [805, 448] width 413 height 21
click at [632, 450] on input "Email" at bounding box center [805, 448] width 413 height 21
paste input "danielle.doucet@louisiana.edu"
type input "danielle.doucet@louisiana.edu"
click at [896, 365] on div "Phone Phone type Mobile Mobile Phone type International Afghanistan Åland Islan…" at bounding box center [592, 229] width 839 height 480
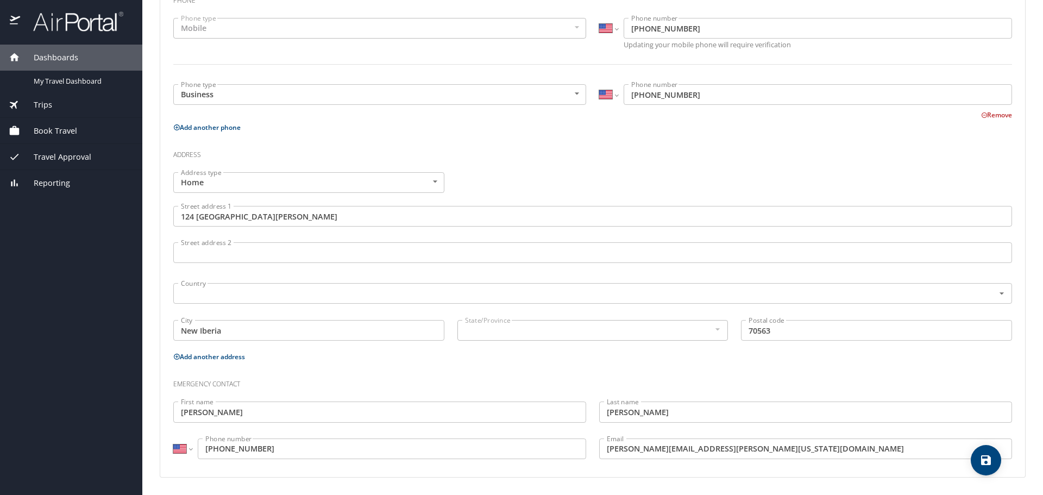
click at [989, 459] on icon "save" at bounding box center [986, 460] width 10 height 10
select select "US"
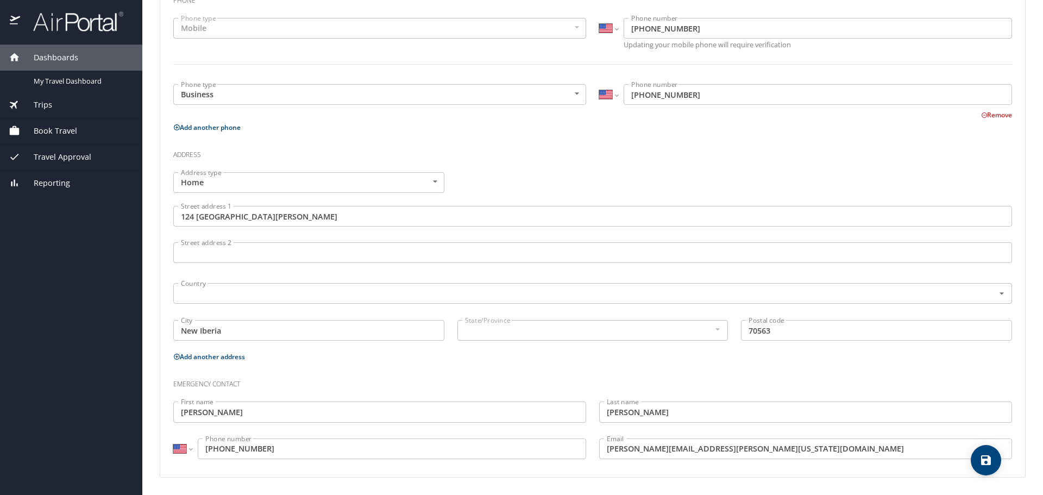
click at [58, 128] on span "Book Travel" at bounding box center [48, 131] width 57 height 12
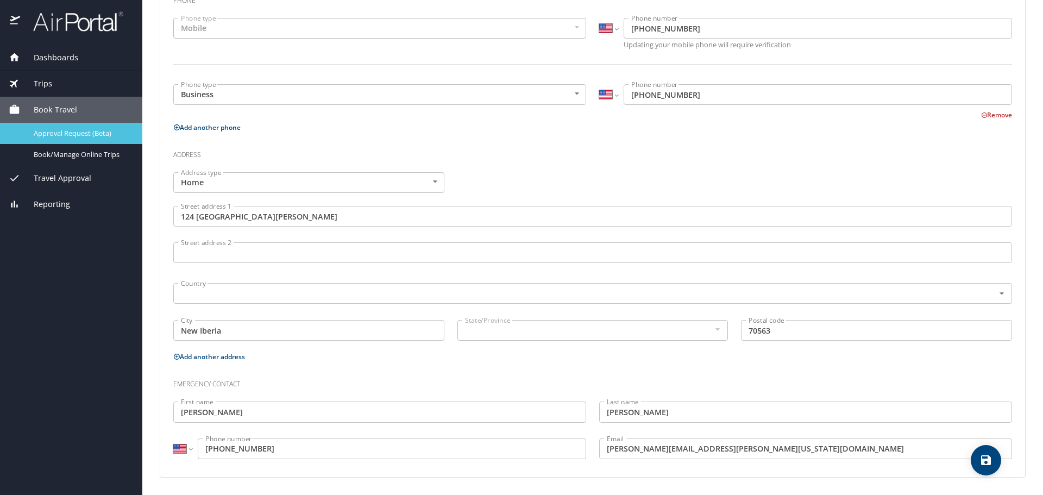
click at [70, 132] on span "Approval Request (Beta)" at bounding box center [82, 133] width 96 height 10
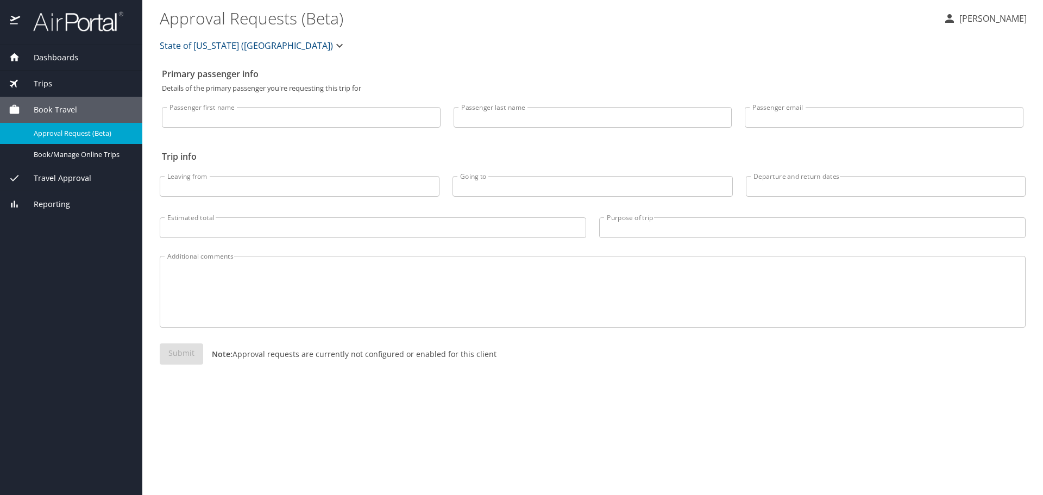
click at [121, 312] on div "Dashboards My Travel Dashboard Trips Current / Future Trips Past Trips Trips Mi…" at bounding box center [71, 270] width 142 height 450
click at [95, 155] on span "Book/Manage Online Trips" at bounding box center [82, 154] width 96 height 10
